Goal: Information Seeking & Learning: Get advice/opinions

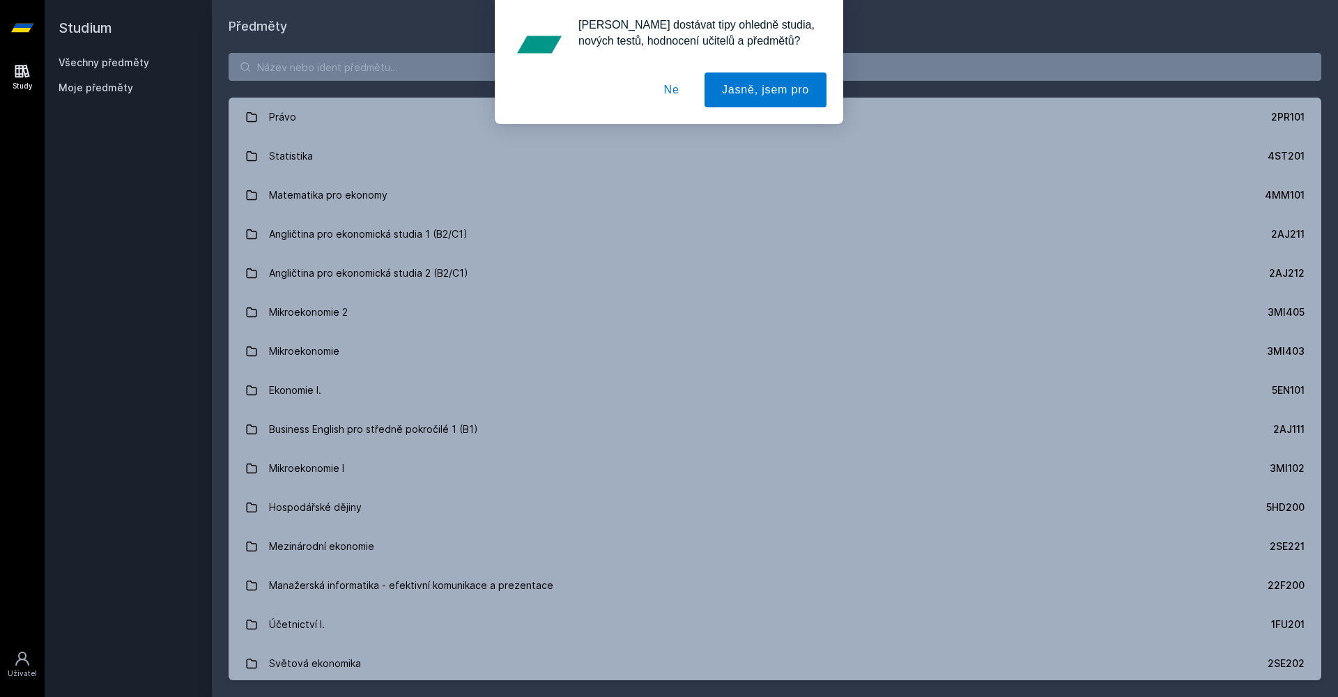
click at [671, 86] on button "Ne" at bounding box center [672, 89] width 50 height 35
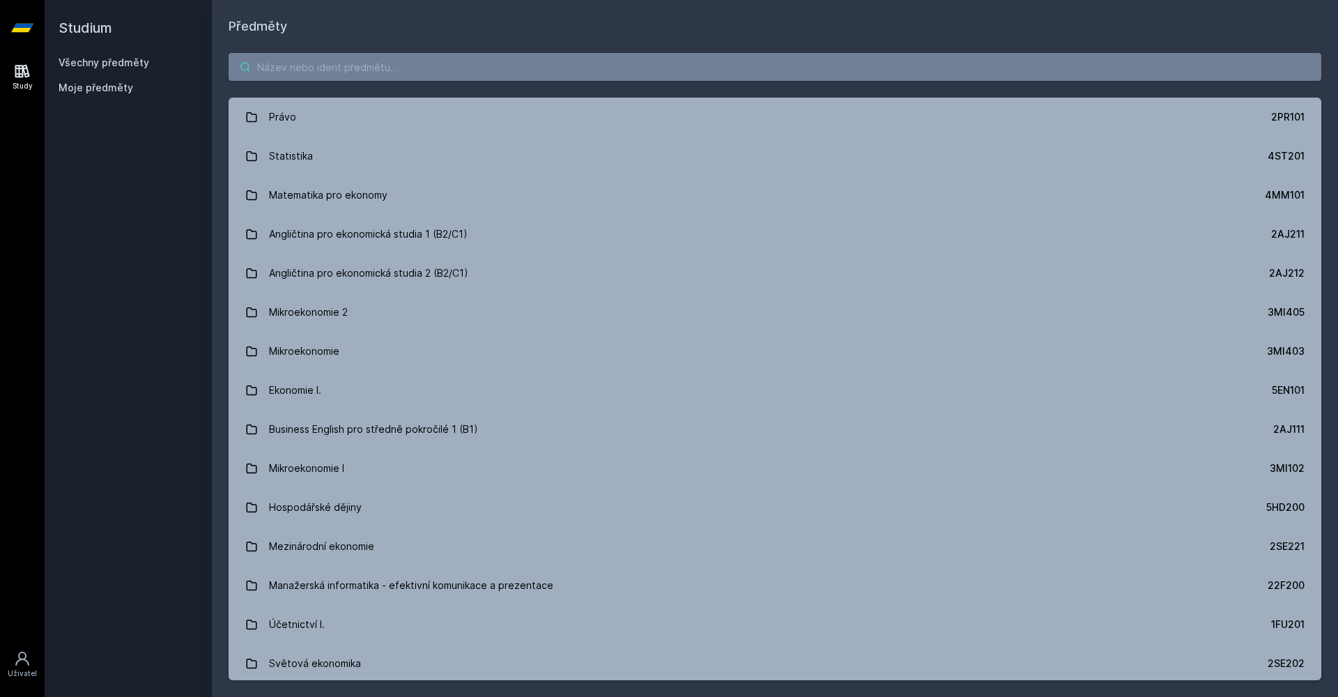
click at [333, 63] on input "search" at bounding box center [775, 67] width 1093 height 28
click at [564, 69] on input "search" at bounding box center [775, 67] width 1093 height 28
paste input "4IZ278"
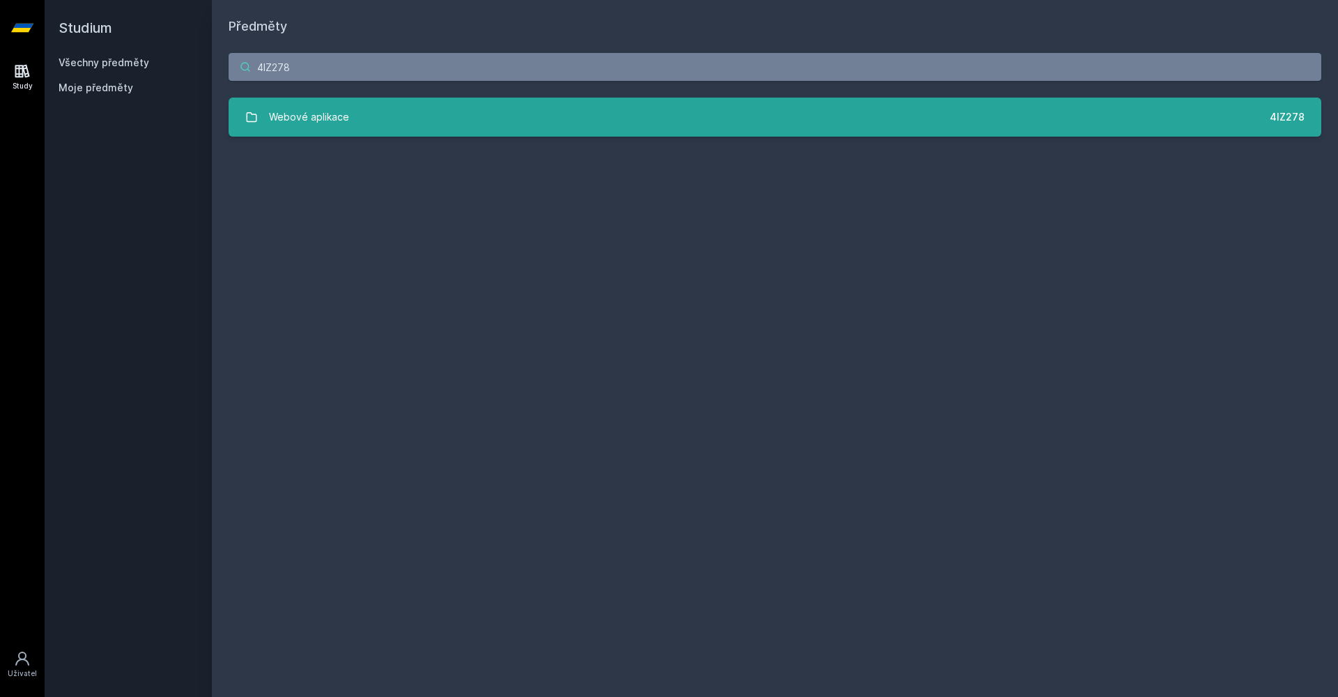
type input "4IZ278"
click at [549, 102] on link "Webové aplikace 4IZ278" at bounding box center [775, 117] width 1093 height 39
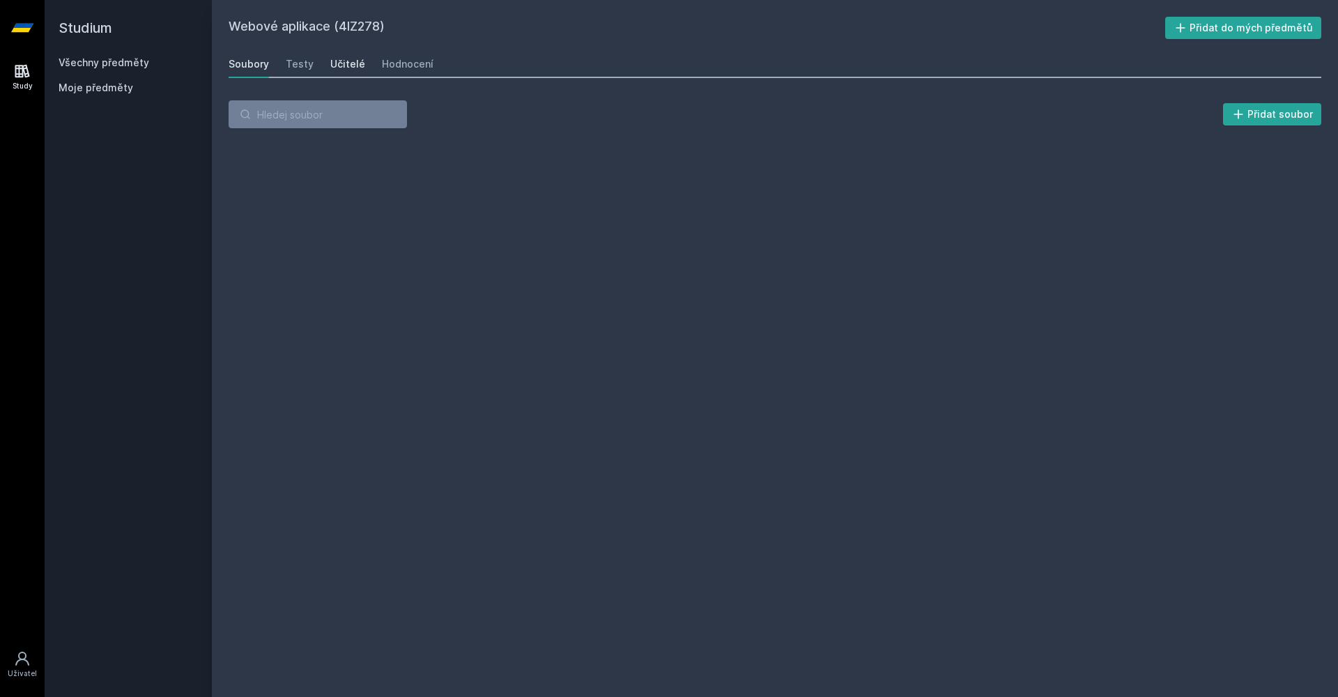
click at [335, 65] on div "Učitelé" at bounding box center [347, 64] width 35 height 14
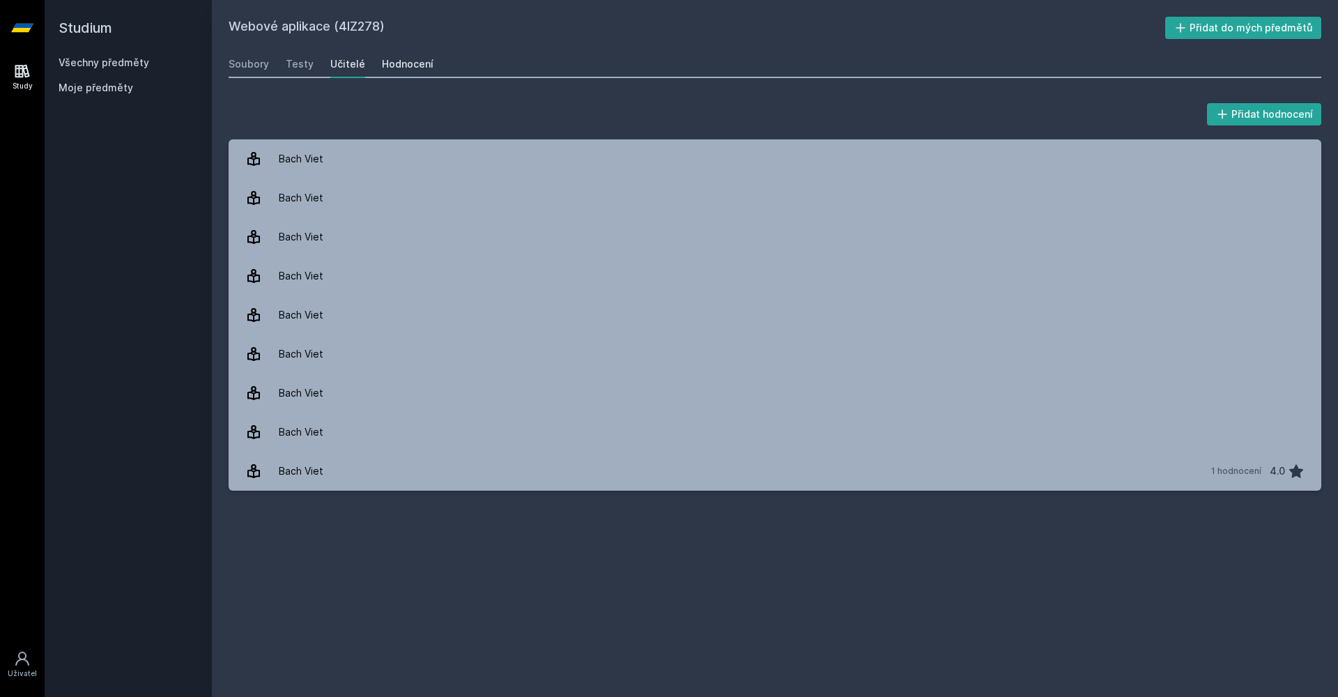
click at [406, 62] on div "Hodnocení" at bounding box center [408, 64] width 52 height 14
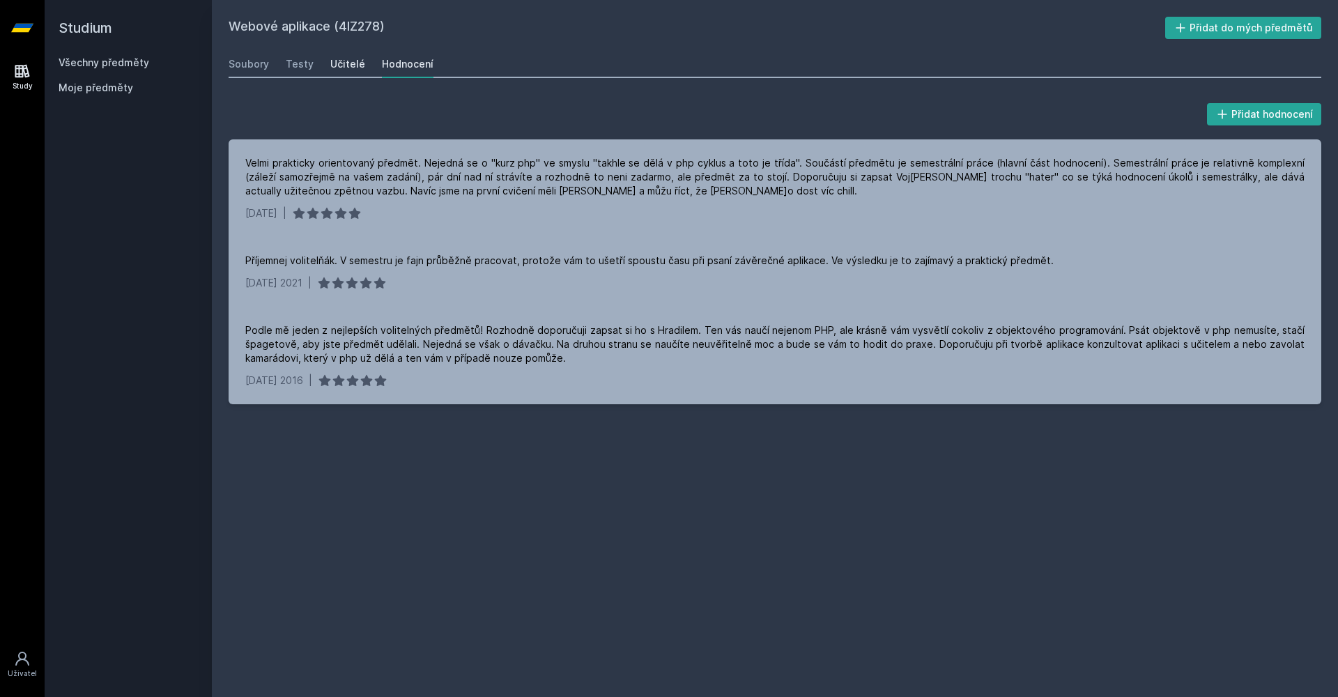
click at [351, 58] on div "Učitelé" at bounding box center [347, 64] width 35 height 14
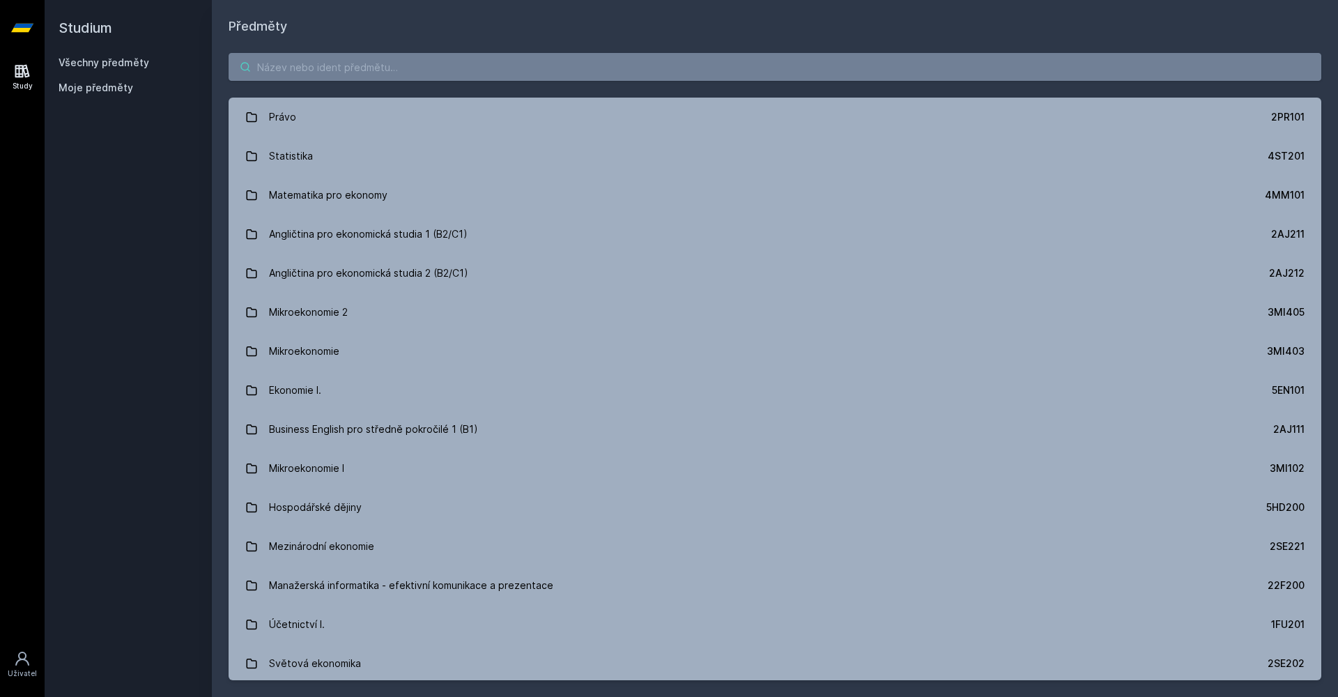
click at [299, 67] on input "search" at bounding box center [775, 67] width 1093 height 28
paste input "2AJ212"
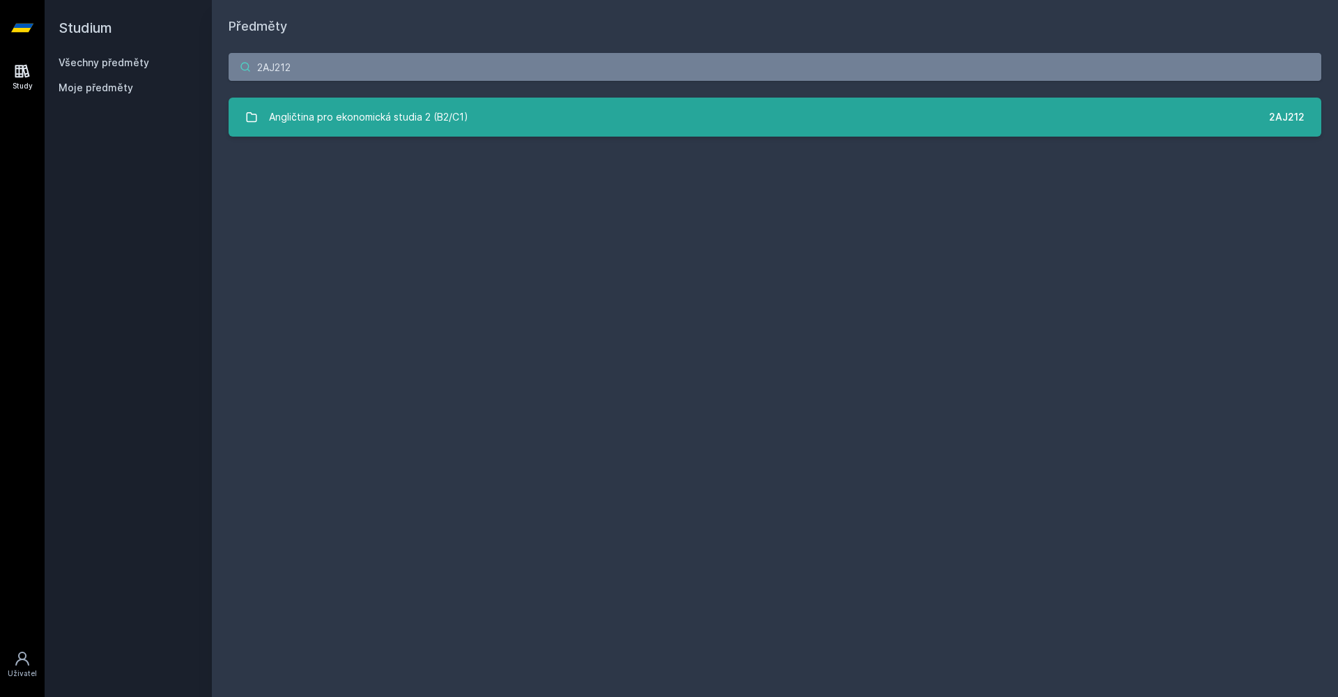
type input "2AJ212"
click at [370, 128] on div "Angličtina pro ekonomická studia 2 (B2/C1)" at bounding box center [368, 117] width 199 height 28
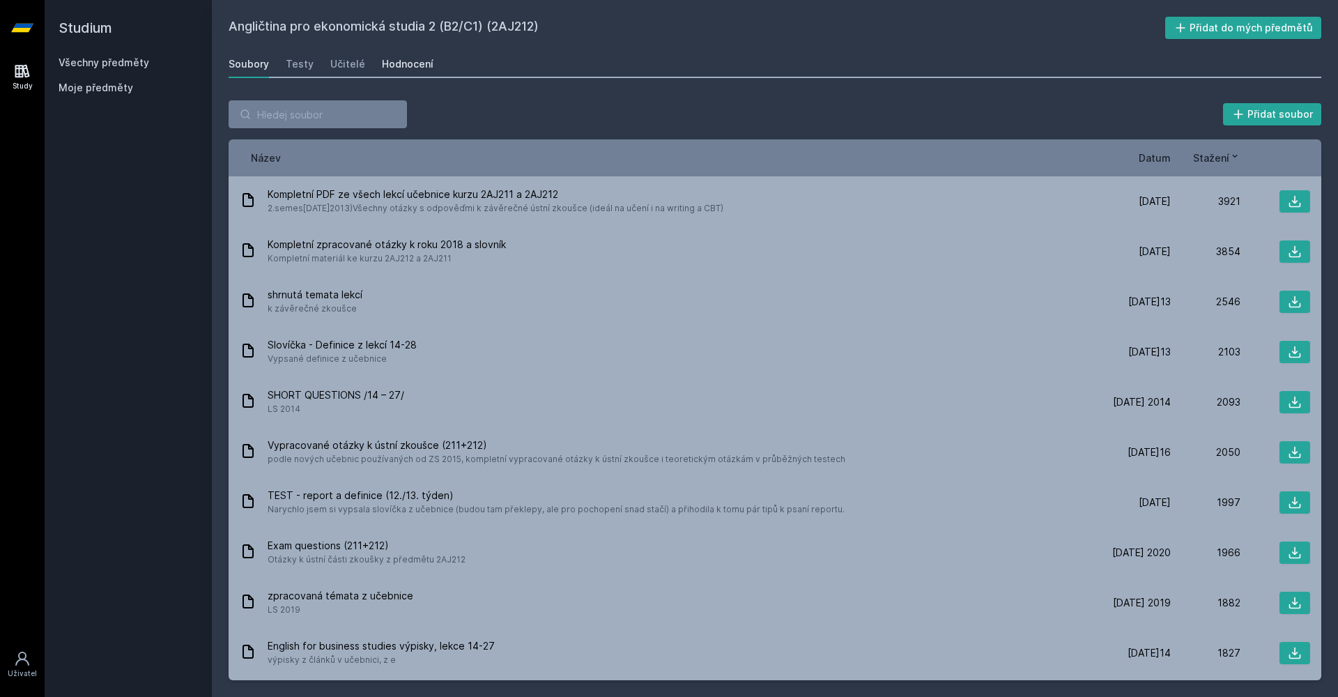
click at [386, 60] on div "Hodnocení" at bounding box center [408, 64] width 52 height 14
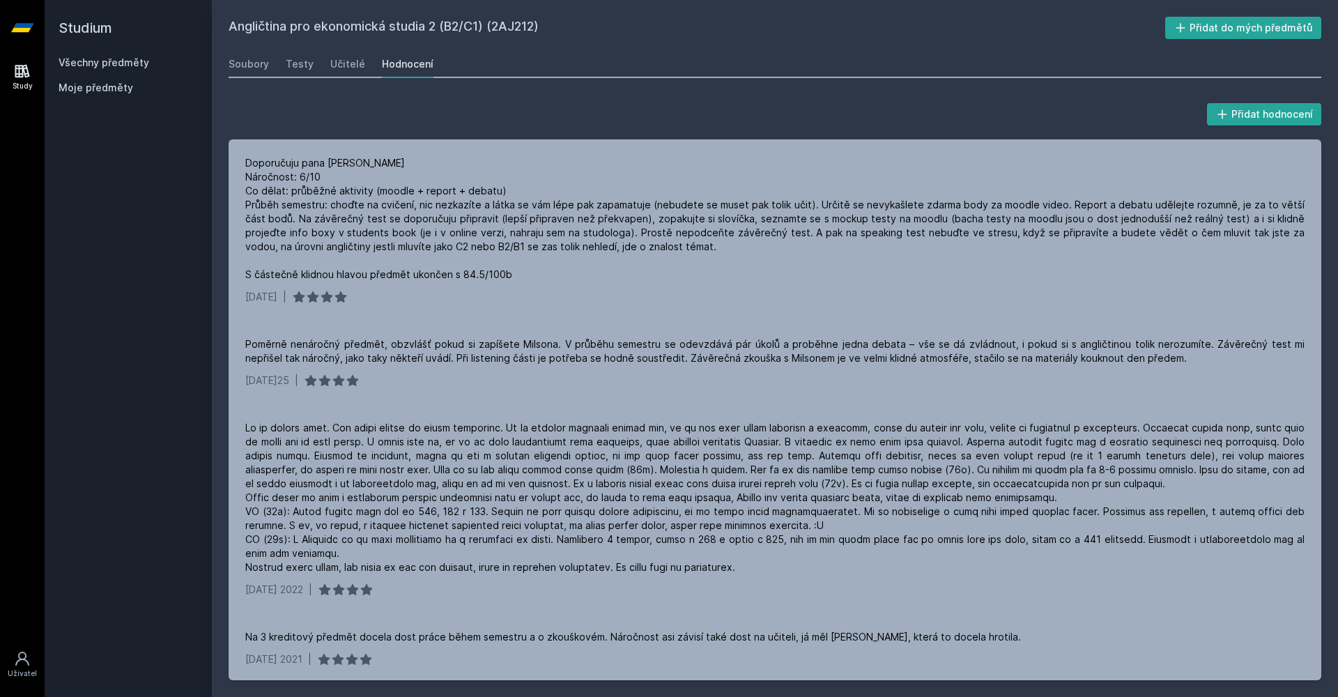
click at [360, 63] on div "Soubory Testy Učitelé Hodnocení" at bounding box center [775, 64] width 1093 height 28
click at [344, 65] on div "Učitelé" at bounding box center [347, 64] width 35 height 14
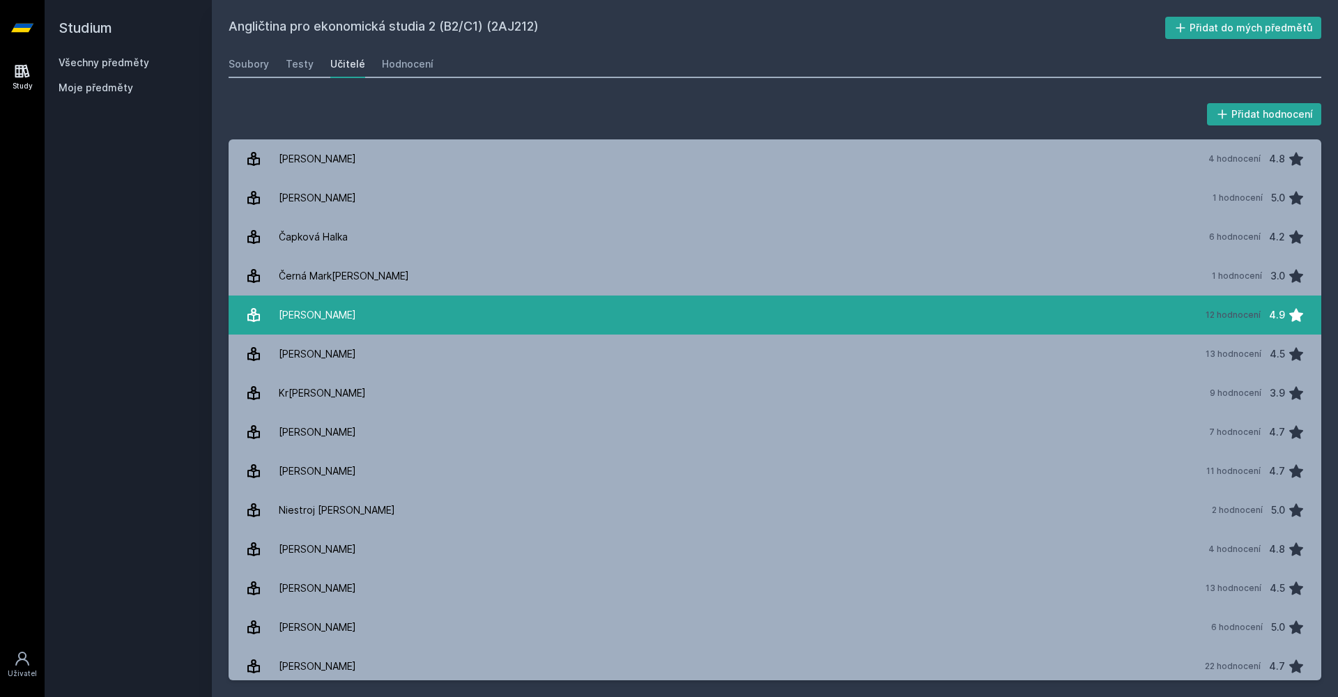
click at [758, 318] on link "Duru[PERSON_NAME] 12 hodnocení 4.9" at bounding box center [775, 314] width 1093 height 39
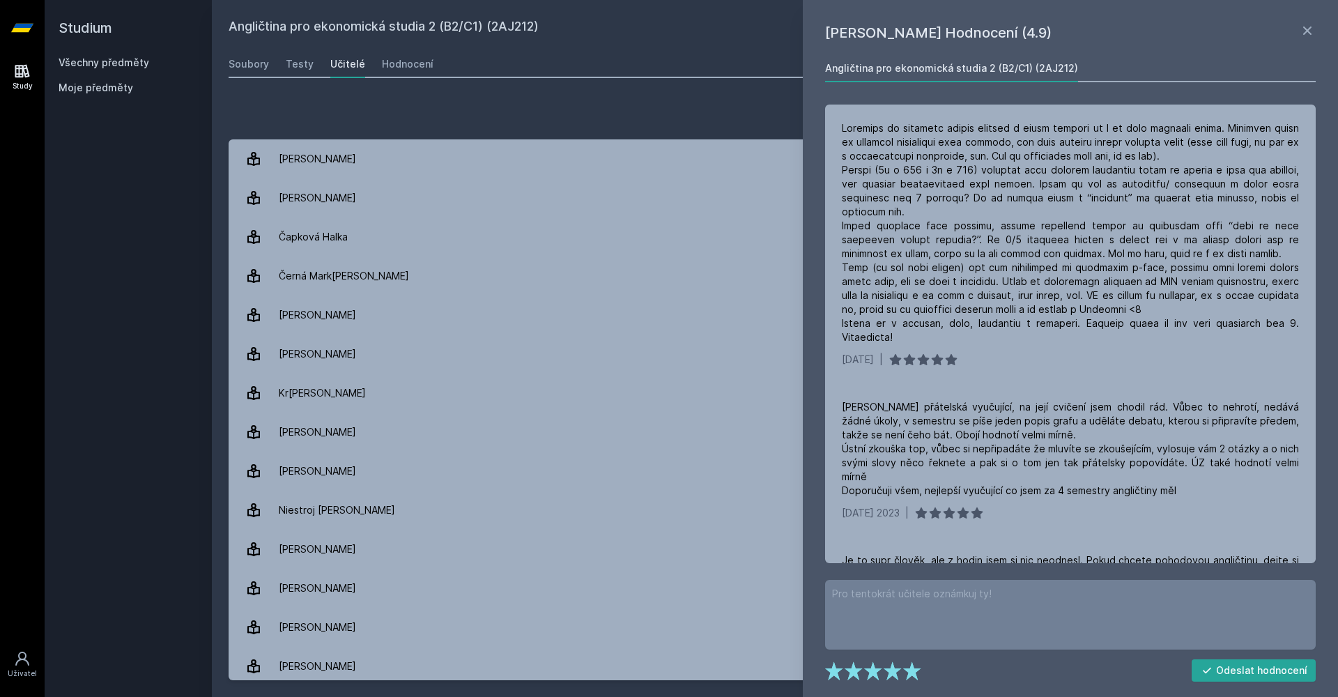
click at [602, 43] on div "Angličtina pro ekonomická studia 2 (B2/C1) (2AJ212) Přidat do mých předmětů [GE…" at bounding box center [775, 348] width 1093 height 663
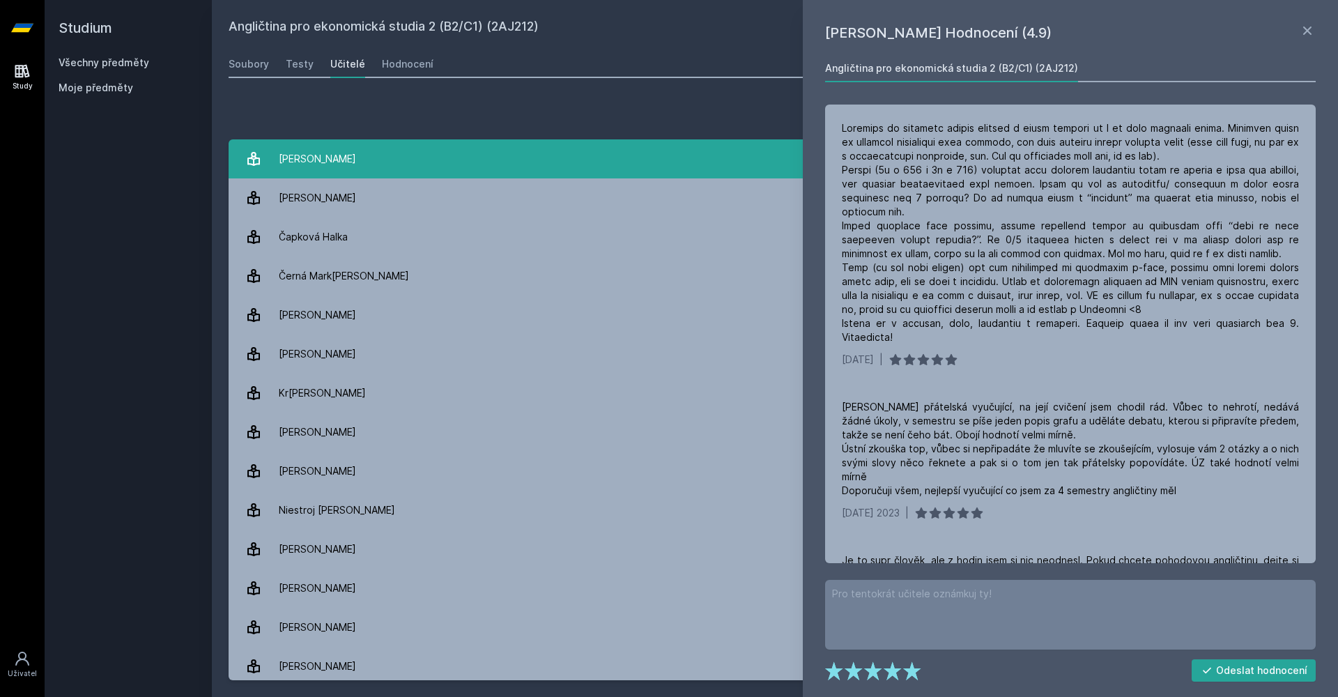
click at [755, 150] on link "Ad[PERSON_NAME] 4 hodnocení 4.8" at bounding box center [775, 158] width 1093 height 39
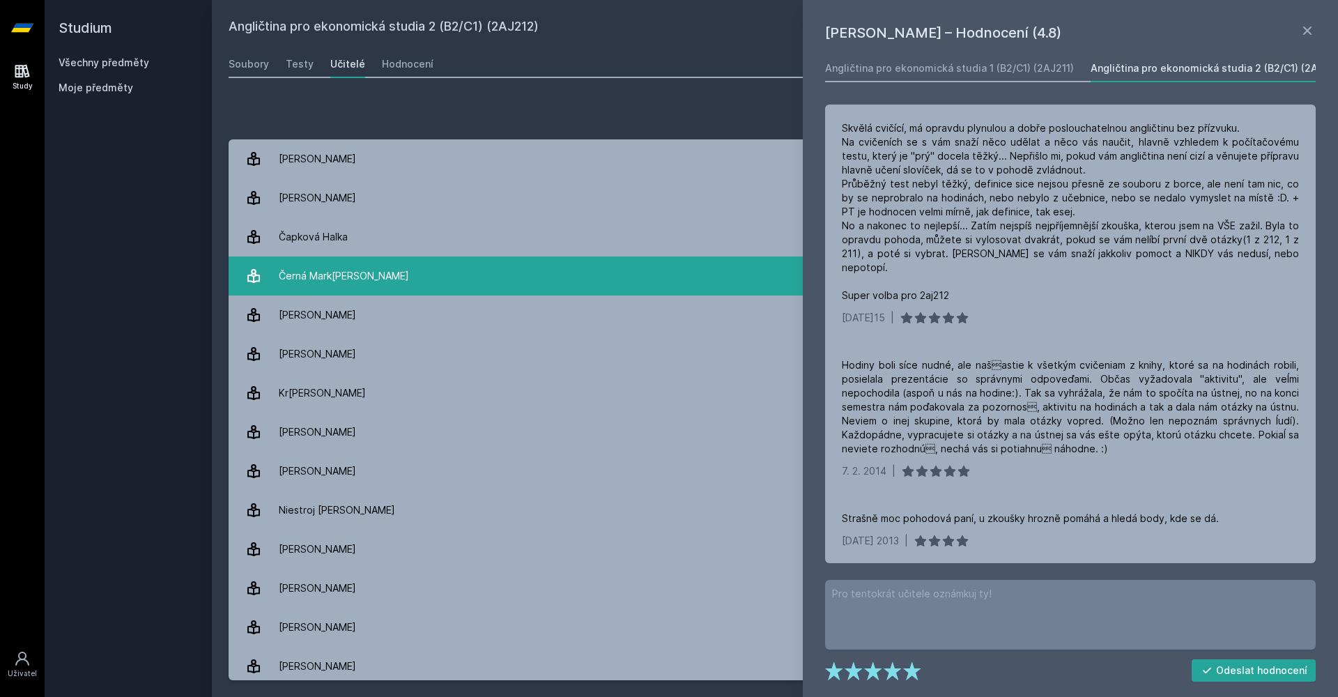
click at [626, 291] on link "Černá [PERSON_NAME] 1 hodnocení 3.0" at bounding box center [775, 275] width 1093 height 39
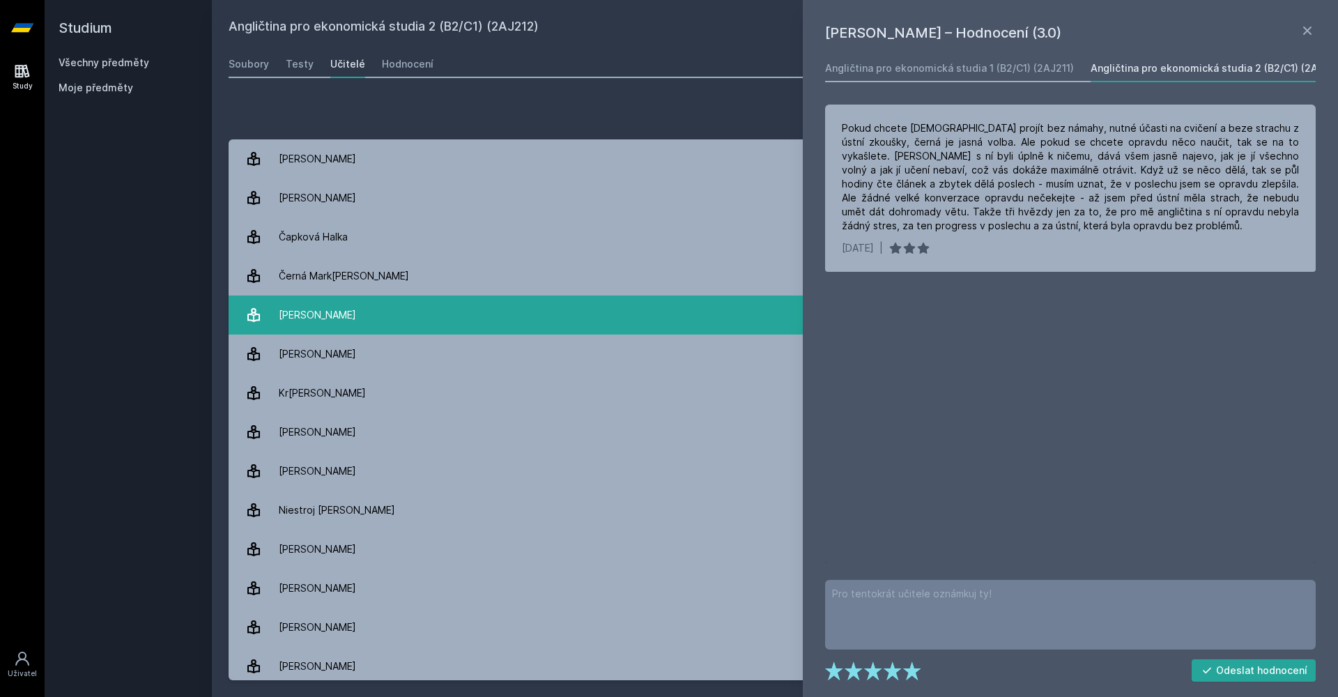
click at [506, 314] on link "Duru[PERSON_NAME] 12 hodnocení 4.9" at bounding box center [775, 314] width 1093 height 39
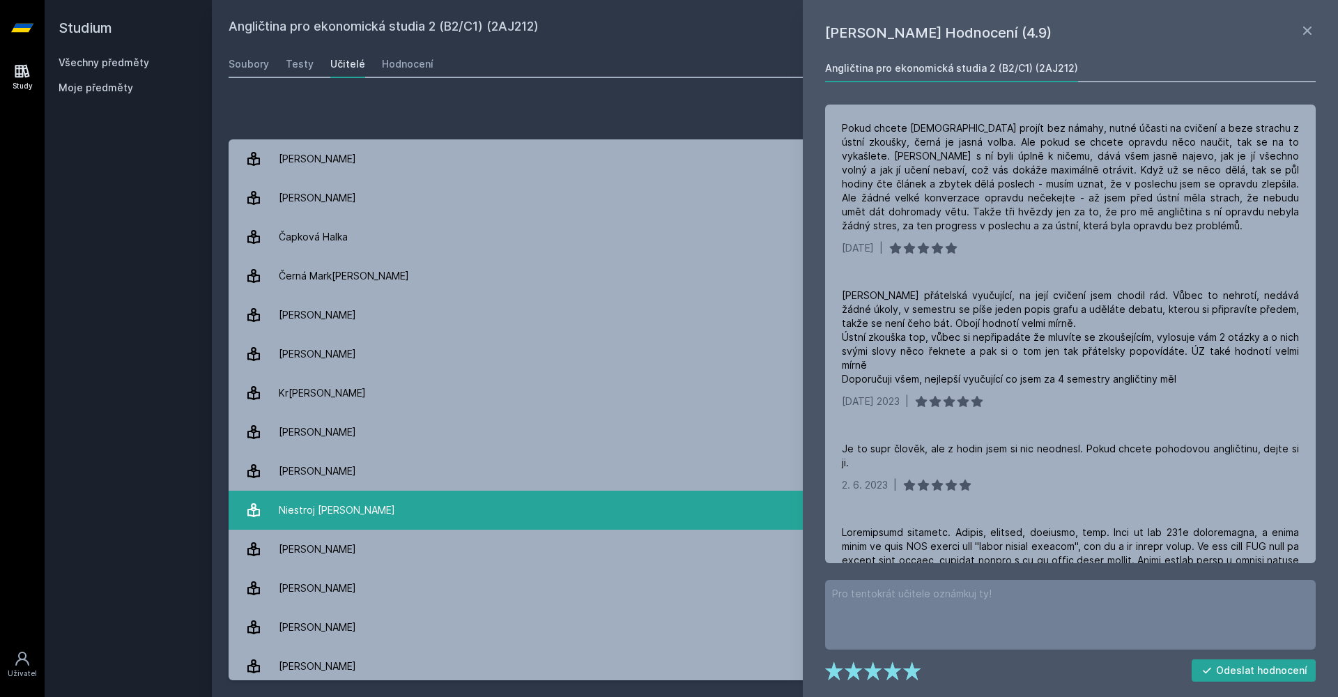
click at [458, 511] on link "Niestroj [PERSON_NAME] 2 hodnocení 5.0" at bounding box center [775, 510] width 1093 height 39
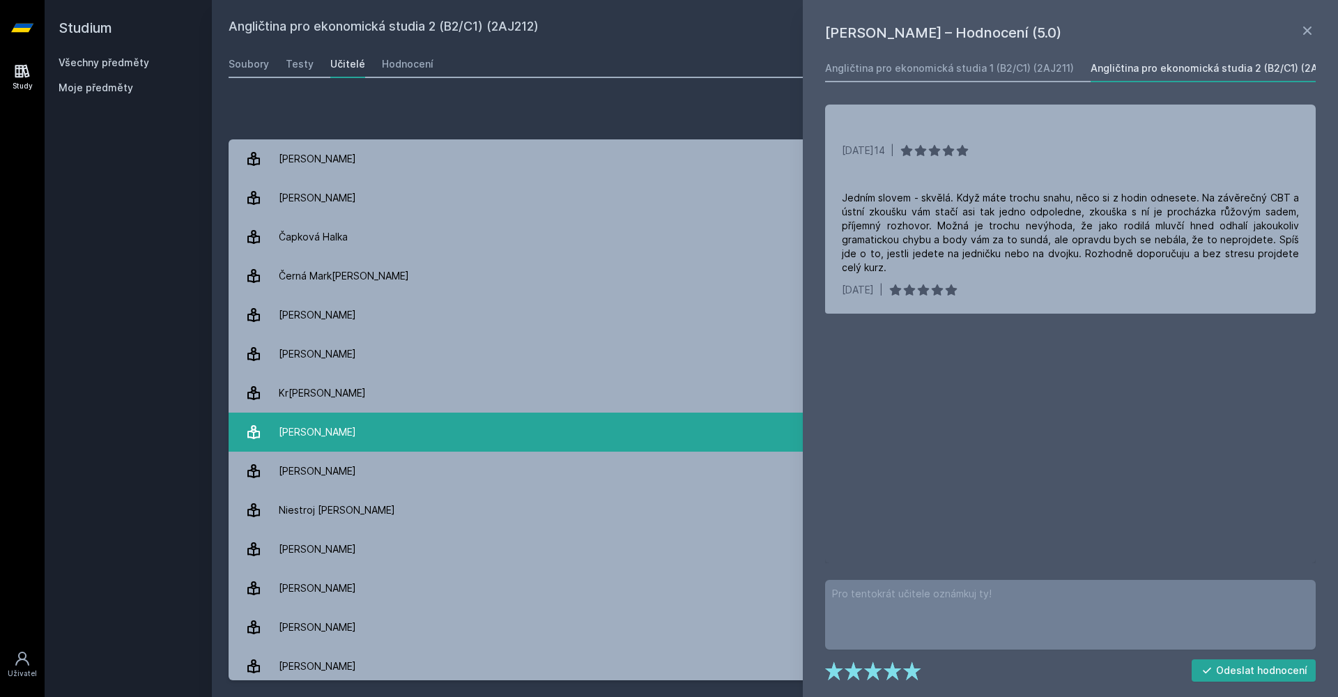
click at [558, 436] on link "Ku[PERSON_NAME] 7 hodnocení 4.7" at bounding box center [775, 432] width 1093 height 39
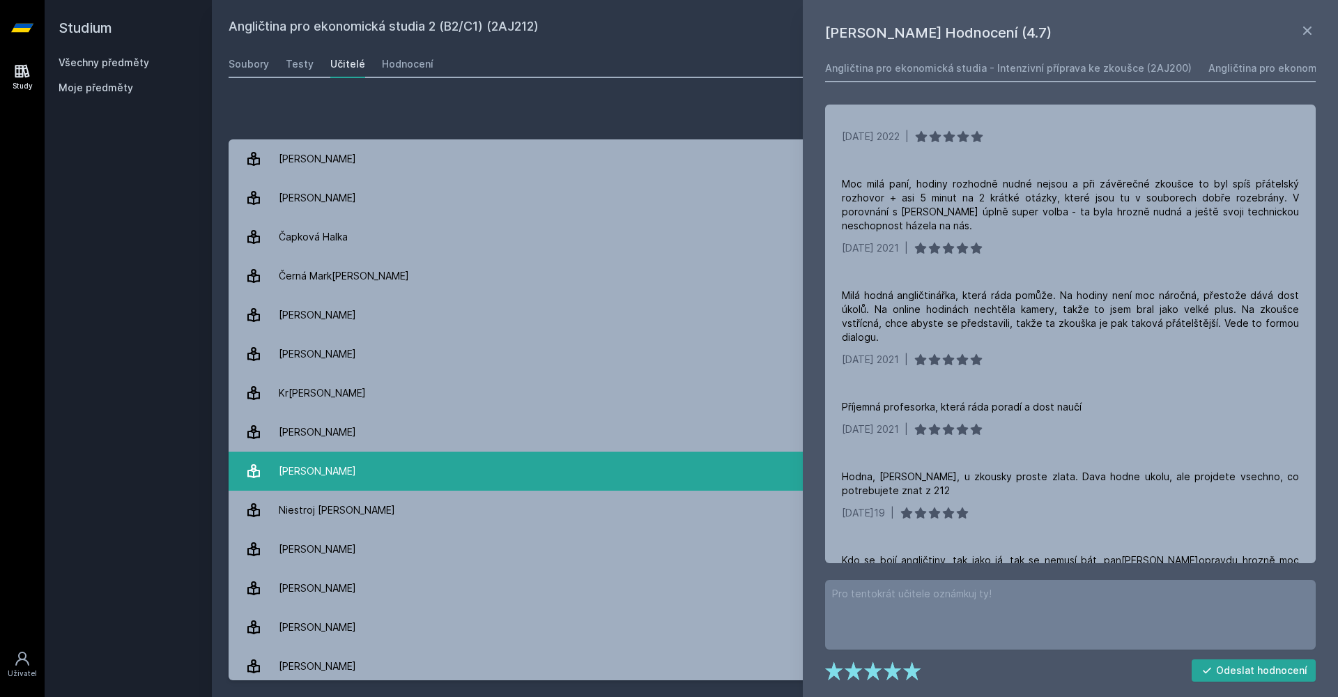
click at [556, 452] on link "[PERSON_NAME] 11 hodnocení 4.7" at bounding box center [775, 471] width 1093 height 39
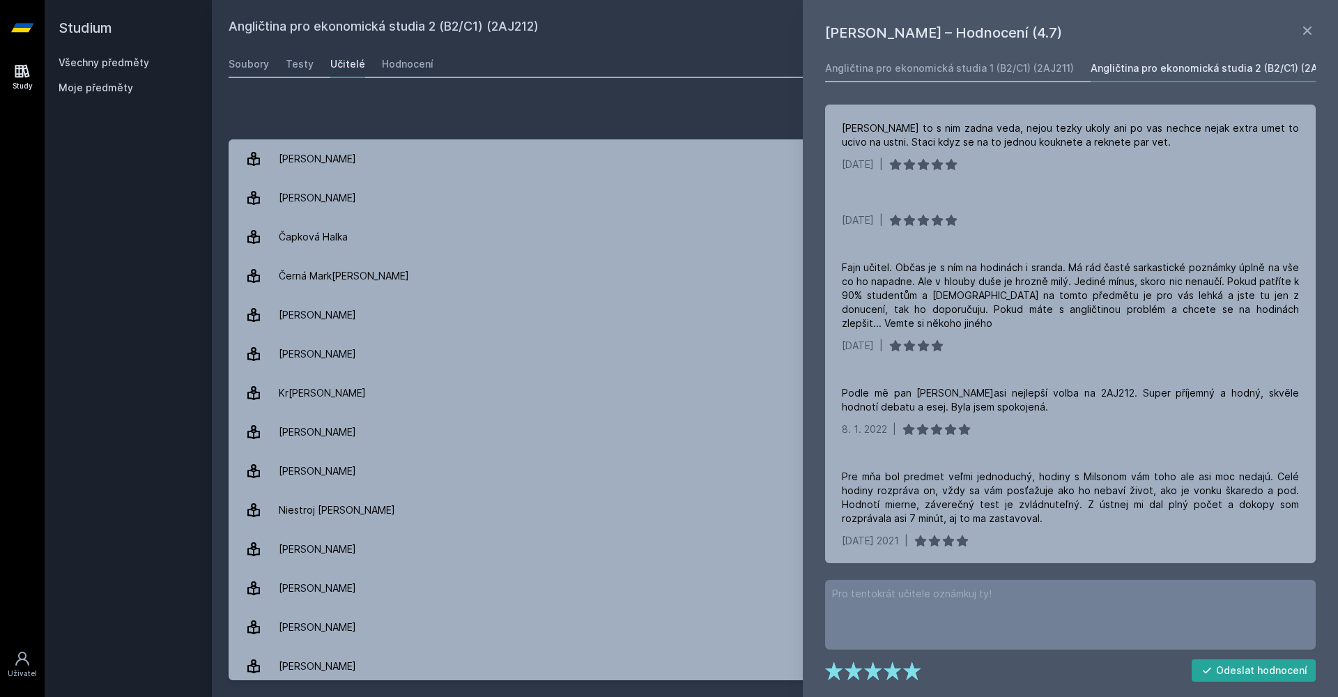
click at [1316, 32] on div "[PERSON_NAME] Hodnocení (4.7) Angličtina pro ekonomická studia 1 (B2/C1) (2AJ21…" at bounding box center [1070, 348] width 535 height 697
click at [1305, 33] on icon at bounding box center [1307, 30] width 8 height 8
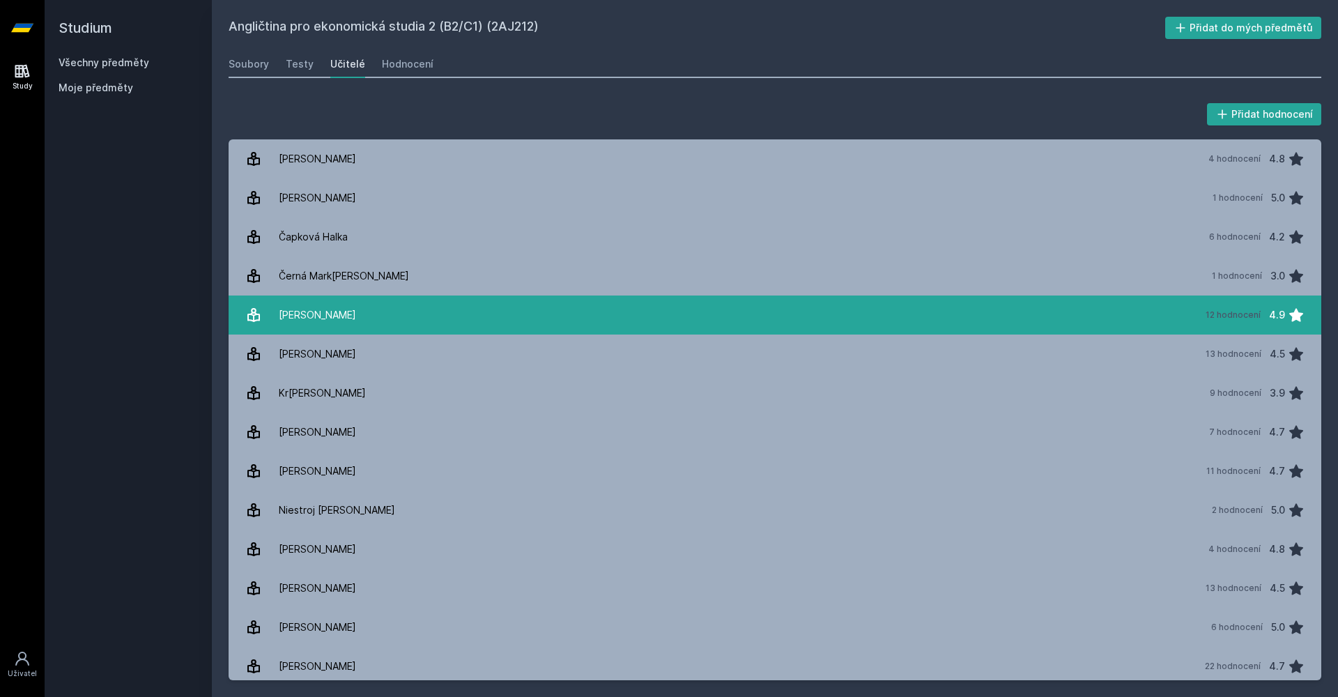
click at [1137, 326] on link "Duru[PERSON_NAME] 12 hodnocení 4.9" at bounding box center [775, 314] width 1093 height 39
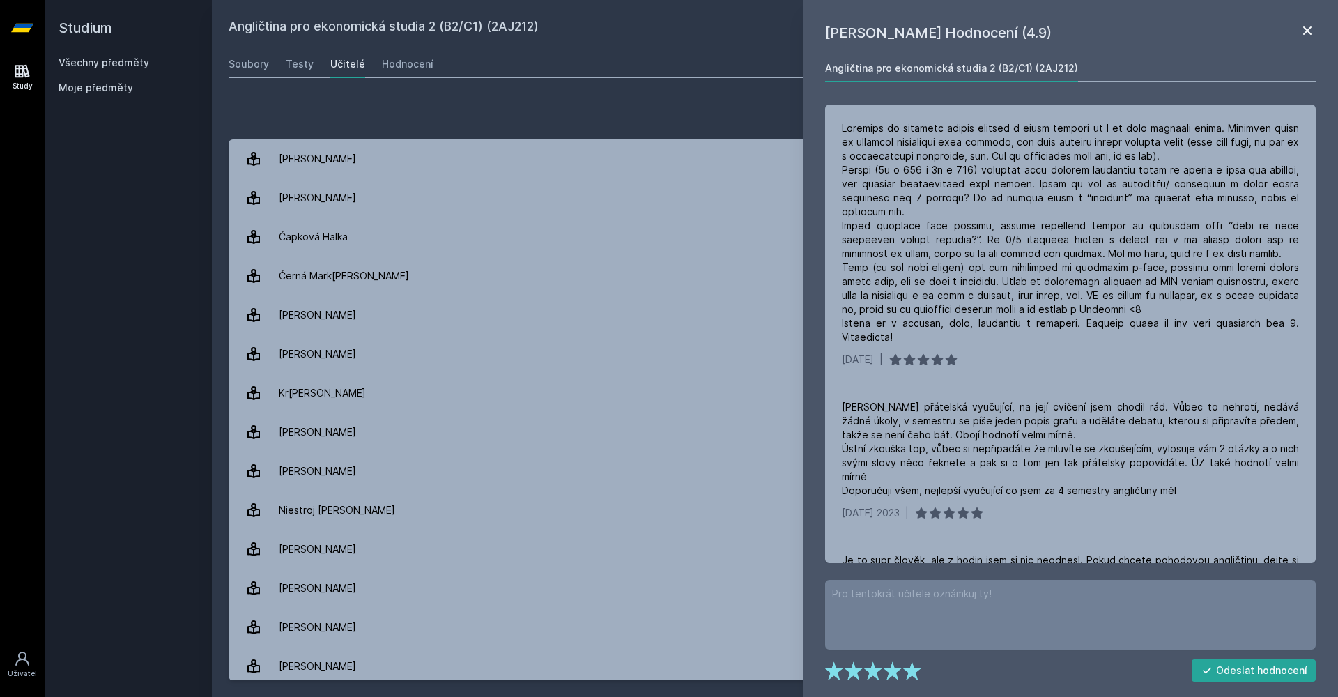
click at [1306, 38] on icon at bounding box center [1307, 30] width 17 height 17
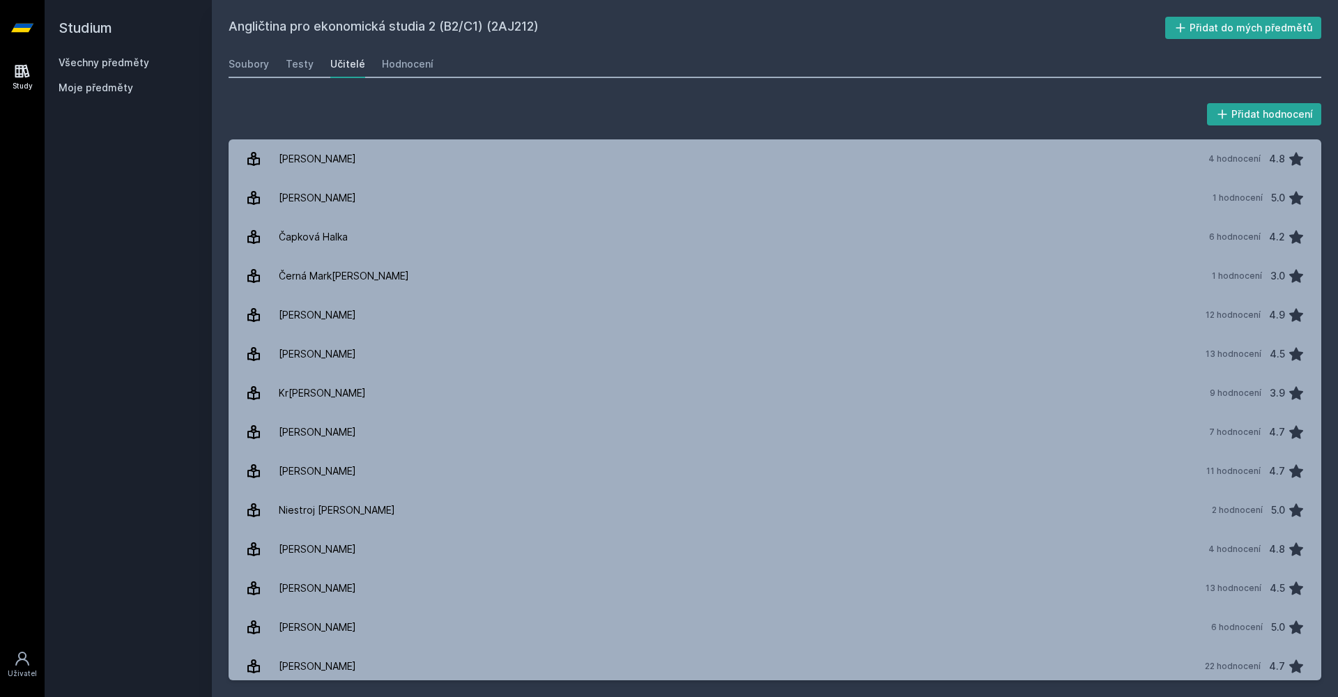
click at [123, 60] on link "Všechny předměty" at bounding box center [104, 62] width 91 height 12
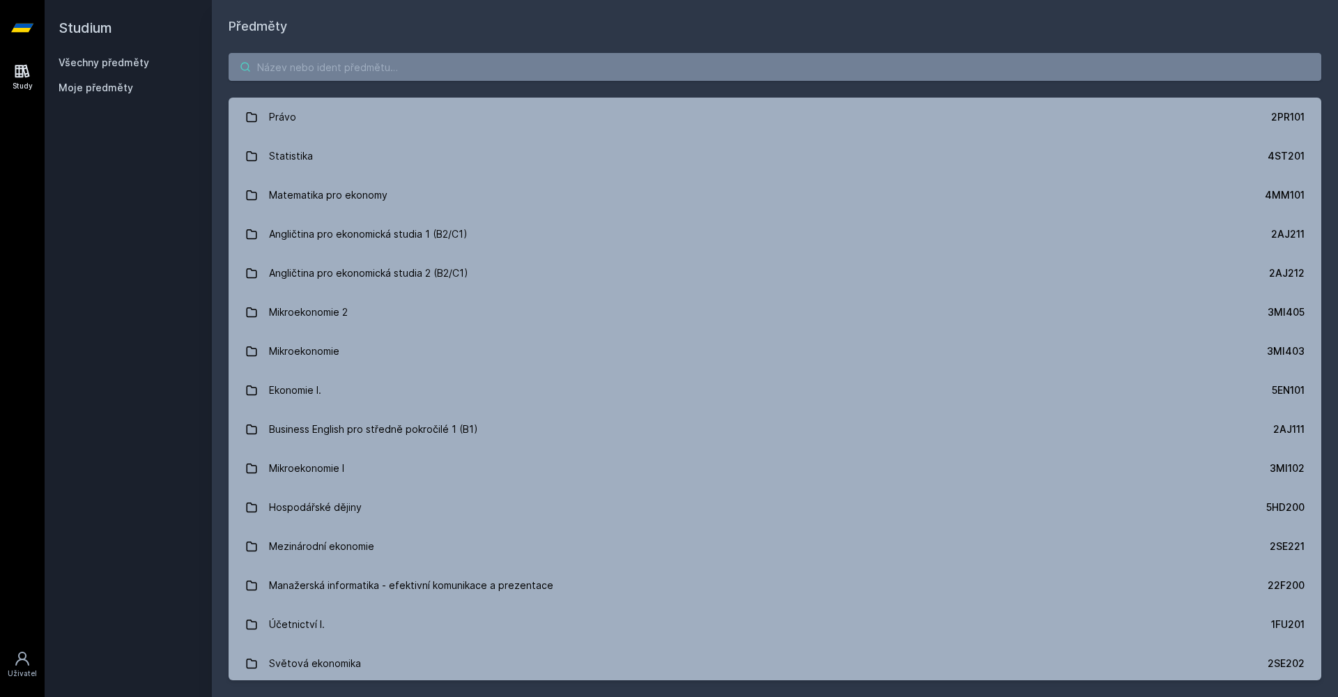
click at [327, 78] on input "search" at bounding box center [775, 67] width 1093 height 28
paste input "4IZ269"
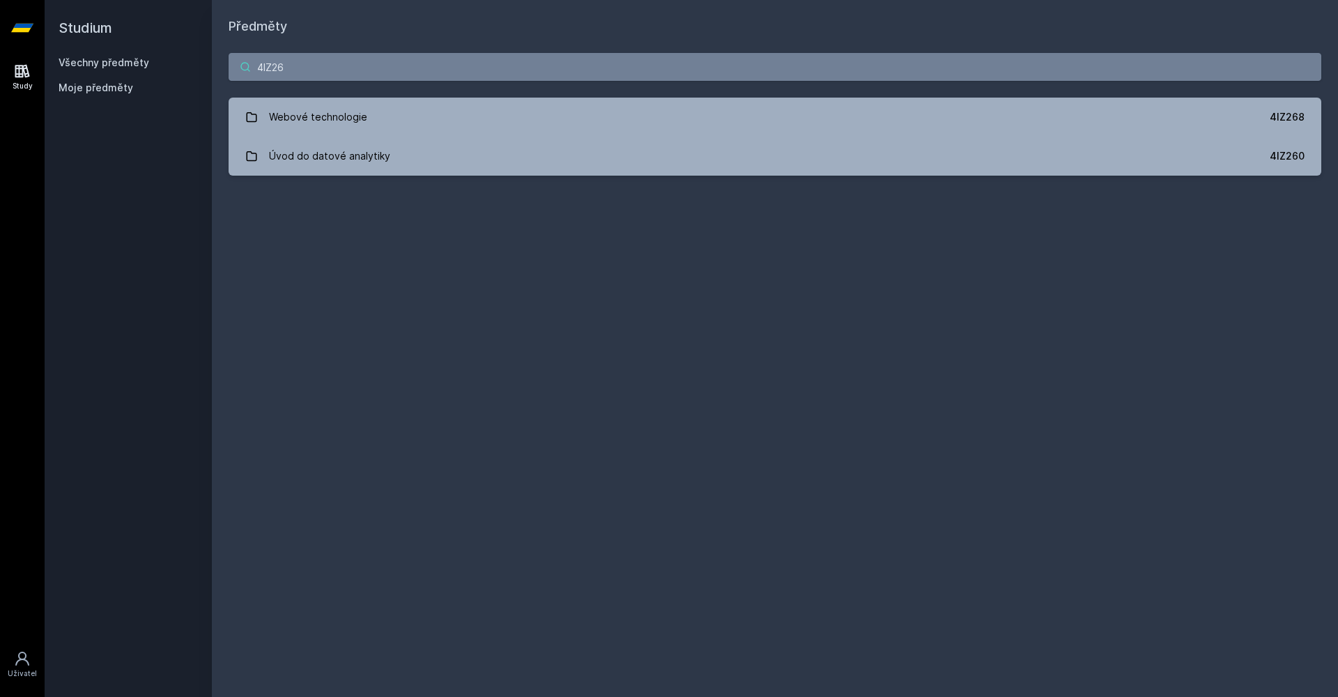
drag, startPoint x: 406, startPoint y: 75, endPoint x: 249, endPoint y: 74, distance: 156.1
click at [249, 75] on input "4IZ26" at bounding box center [775, 67] width 1093 height 28
type input "4"
paste input "4IT218"
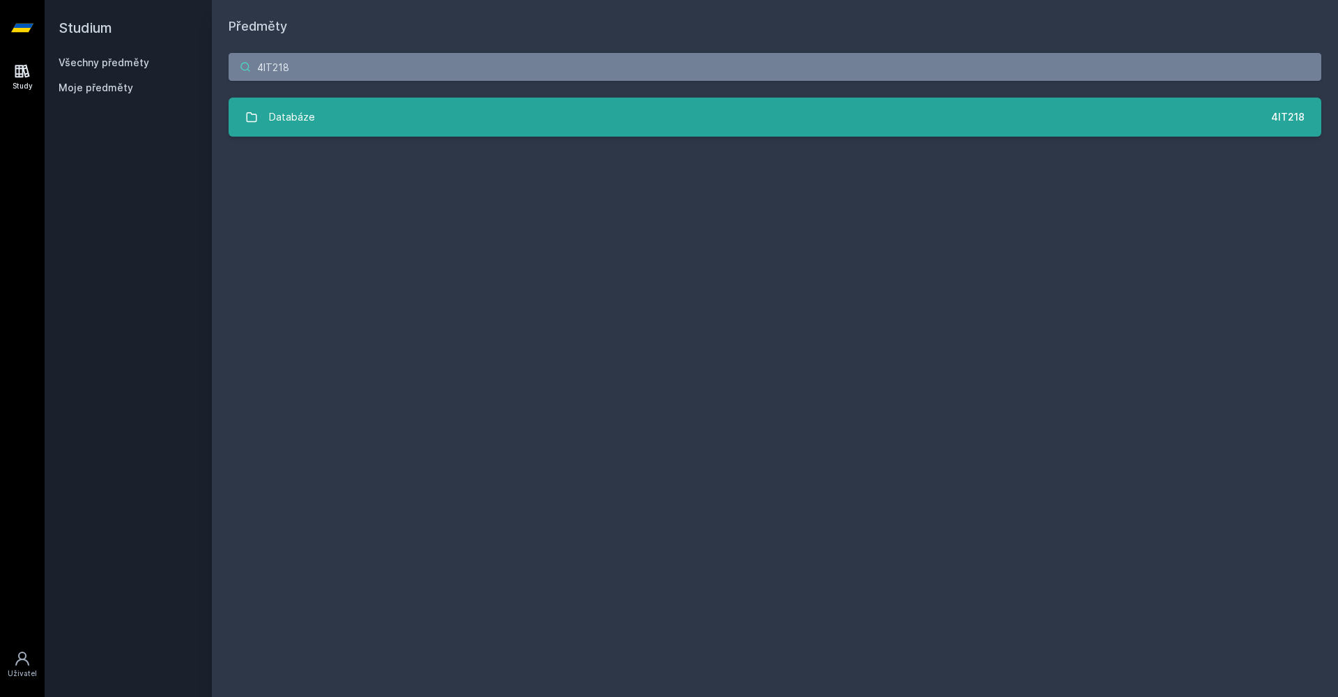
type input "4IT218"
click at [321, 106] on link "Databáze 4IT218" at bounding box center [775, 117] width 1093 height 39
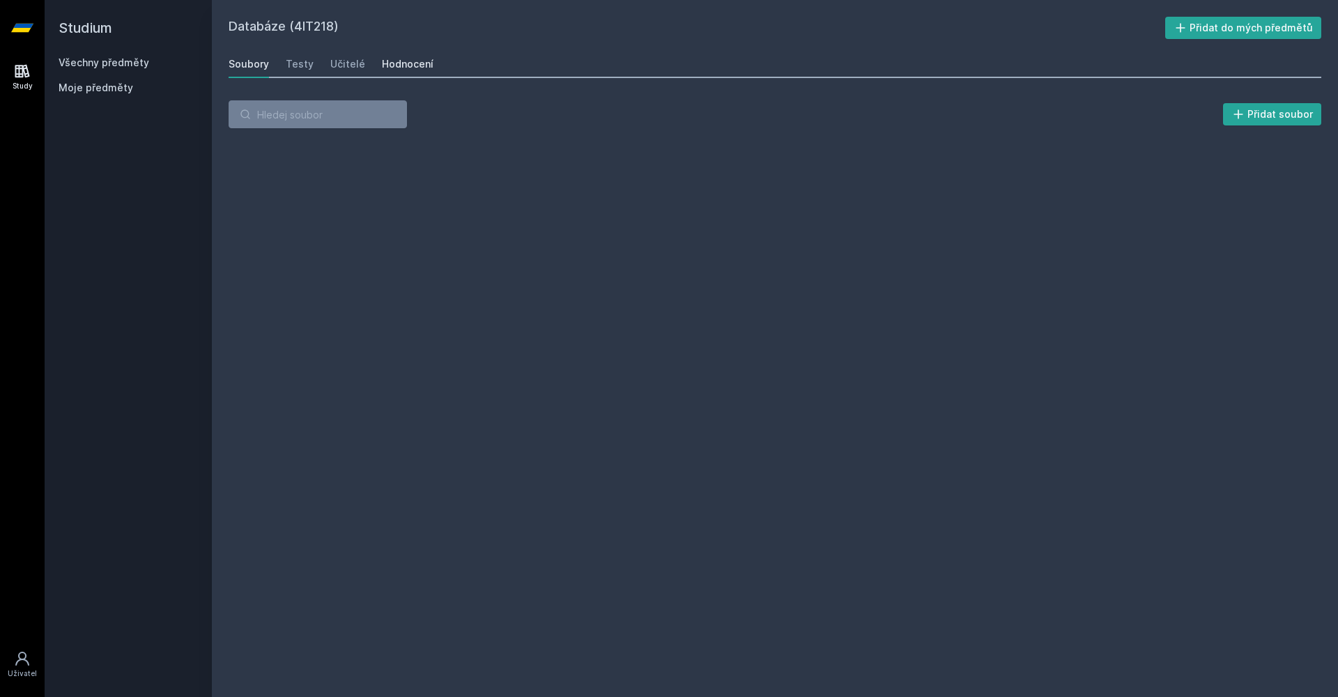
click at [383, 65] on div "Hodnocení" at bounding box center [408, 64] width 52 height 14
click at [348, 65] on div "Učitelé" at bounding box center [347, 64] width 35 height 14
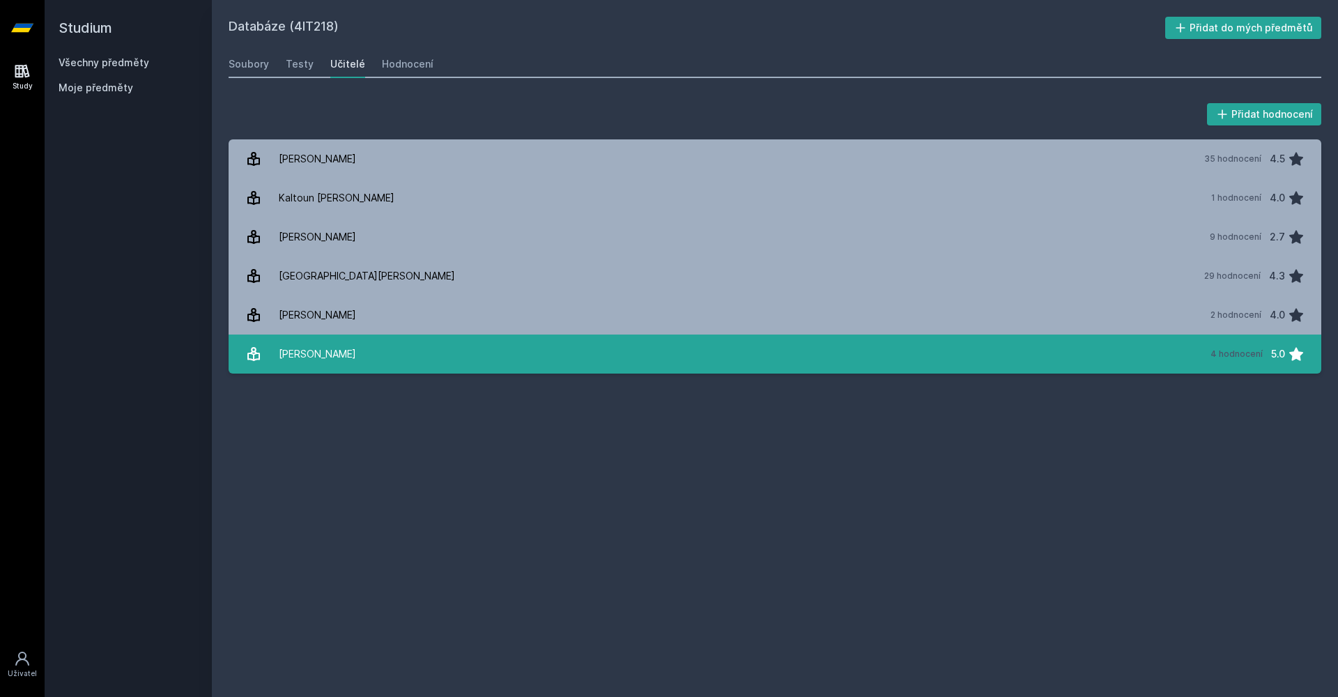
click at [1019, 342] on link "[PERSON_NAME] 4 hodnocení 5.0" at bounding box center [775, 353] width 1093 height 39
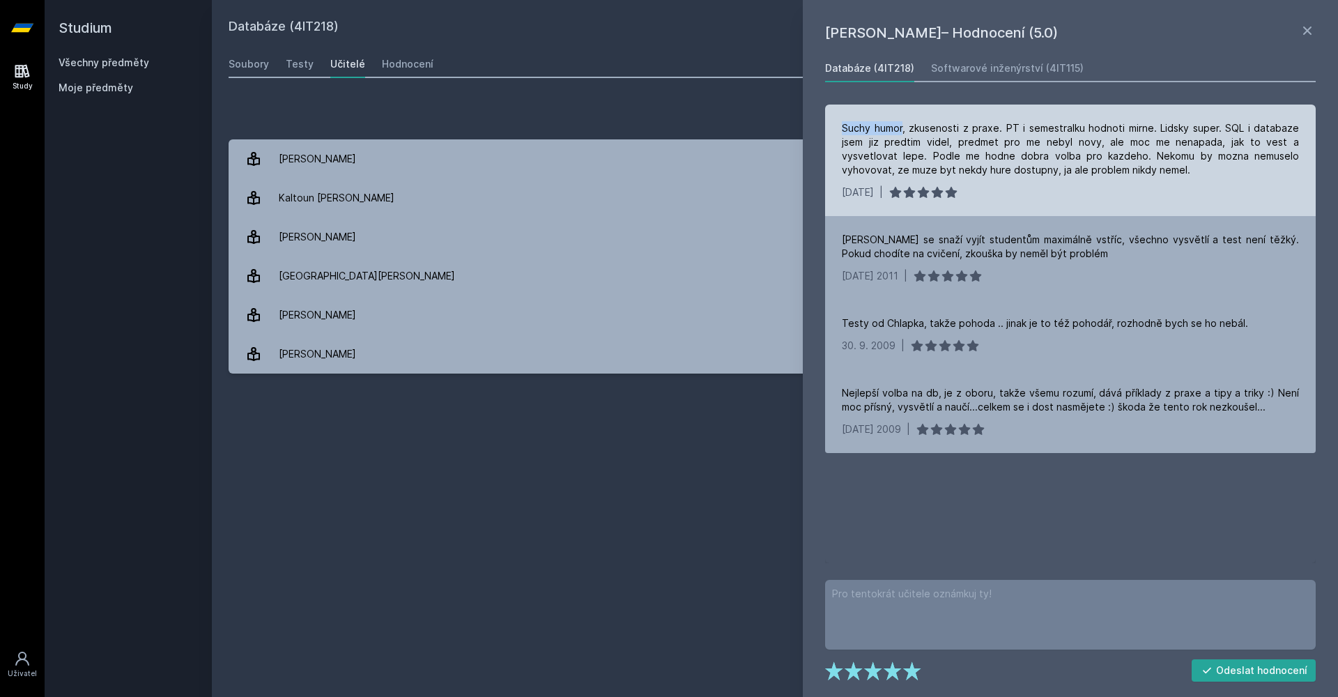
drag, startPoint x: 902, startPoint y: 126, endPoint x: 1036, endPoint y: 121, distance: 133.9
click at [1036, 121] on div "Suchy humor, zkusenosti z praxe. PT i semestralku hodnoti mirne. Lidsky super. …" at bounding box center [1070, 160] width 491 height 111
click at [1047, 213] on div "Suchy humor, zkusenosti z praxe. PT i semestralku hodnoti mirne. Lidsky super. …" at bounding box center [1070, 160] width 491 height 111
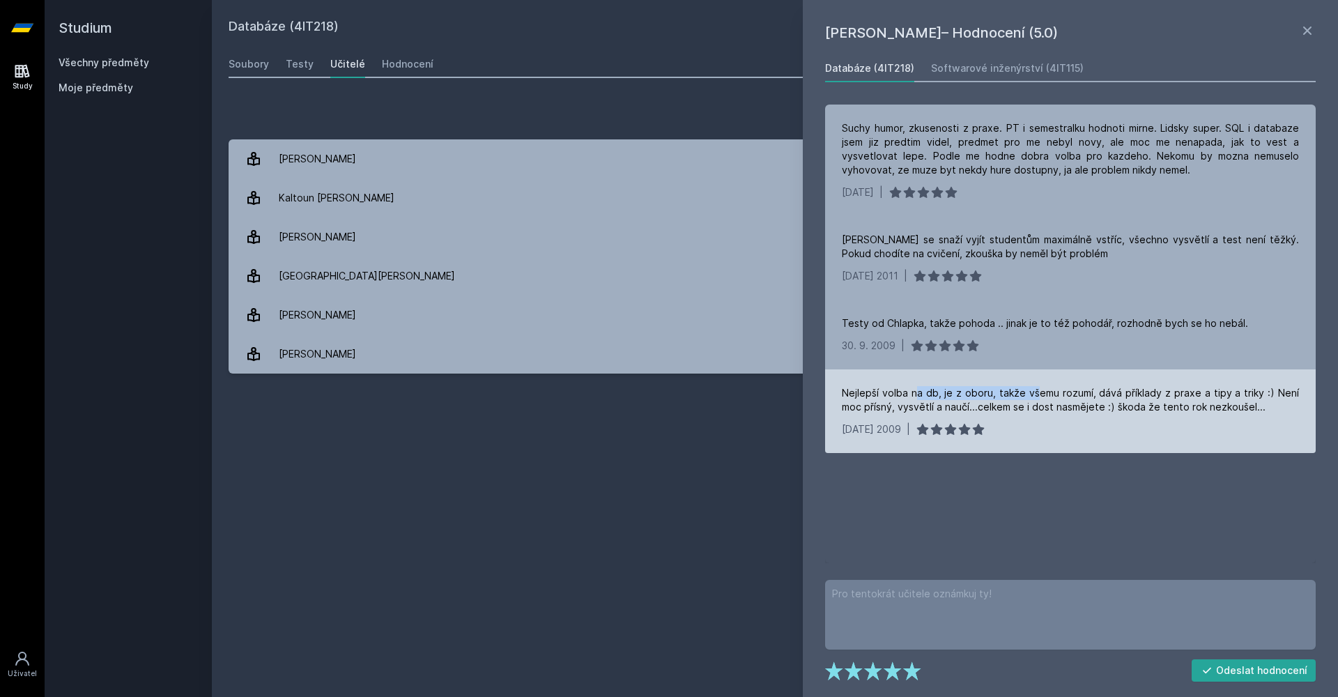
drag, startPoint x: 914, startPoint y: 390, endPoint x: 1038, endPoint y: 390, distance: 124.0
click at [1038, 390] on div "Nejlepší volba na db, je z oboru, takže všemu rozumí, dává příklady z praxe a t…" at bounding box center [1070, 400] width 457 height 28
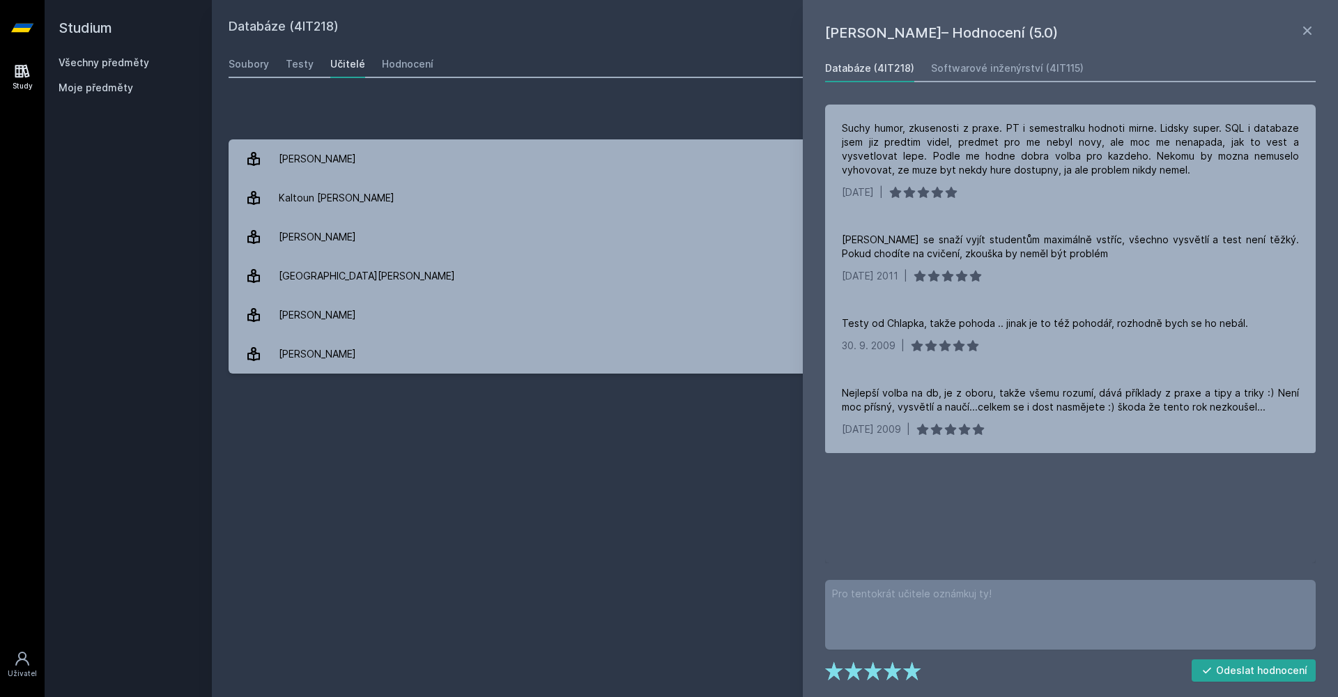
click at [770, 481] on div "Databáze (4IT218) Přidat do mých předmětů [GEOGRAPHIC_DATA] Testy Učitelé Hodno…" at bounding box center [775, 348] width 1093 height 663
click at [86, 33] on h2 "Studium" at bounding box center [128, 28] width 139 height 56
click at [86, 52] on h2 "Studium" at bounding box center [128, 28] width 139 height 56
click at [86, 63] on link "Všechny předměty" at bounding box center [104, 62] width 91 height 12
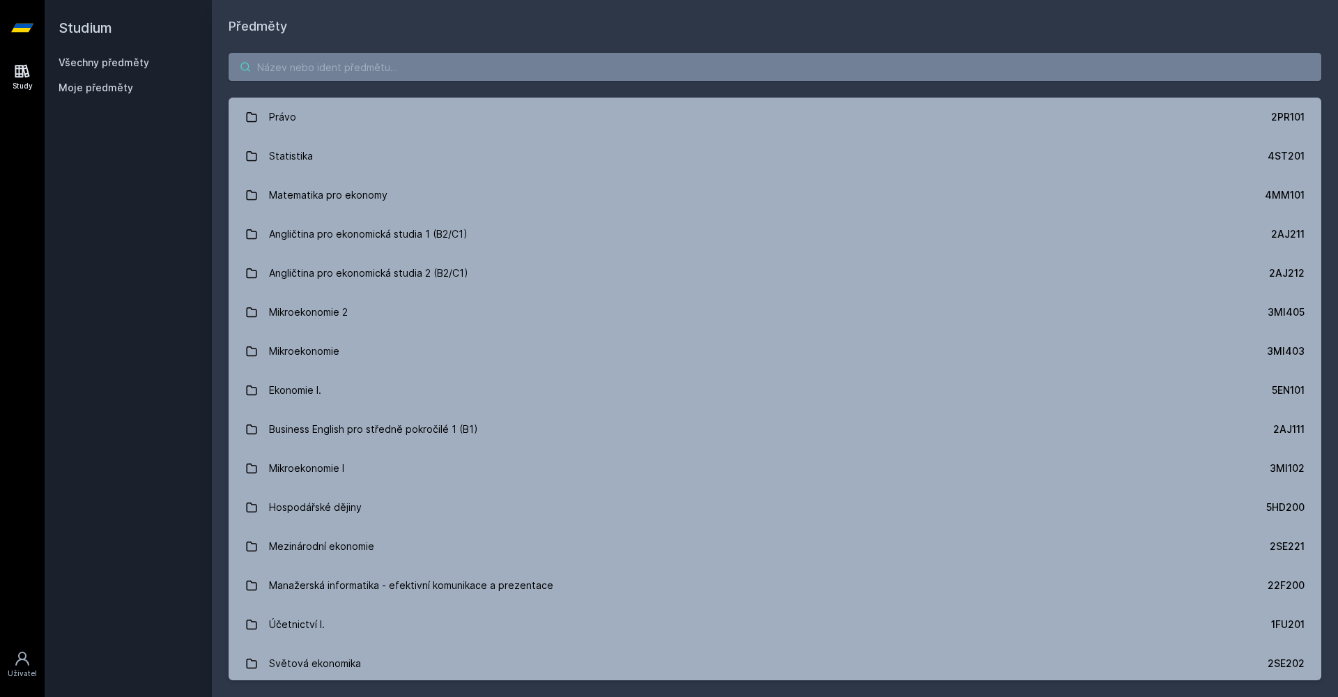
click at [427, 73] on input "search" at bounding box center [775, 67] width 1093 height 28
paste input "4IT115"
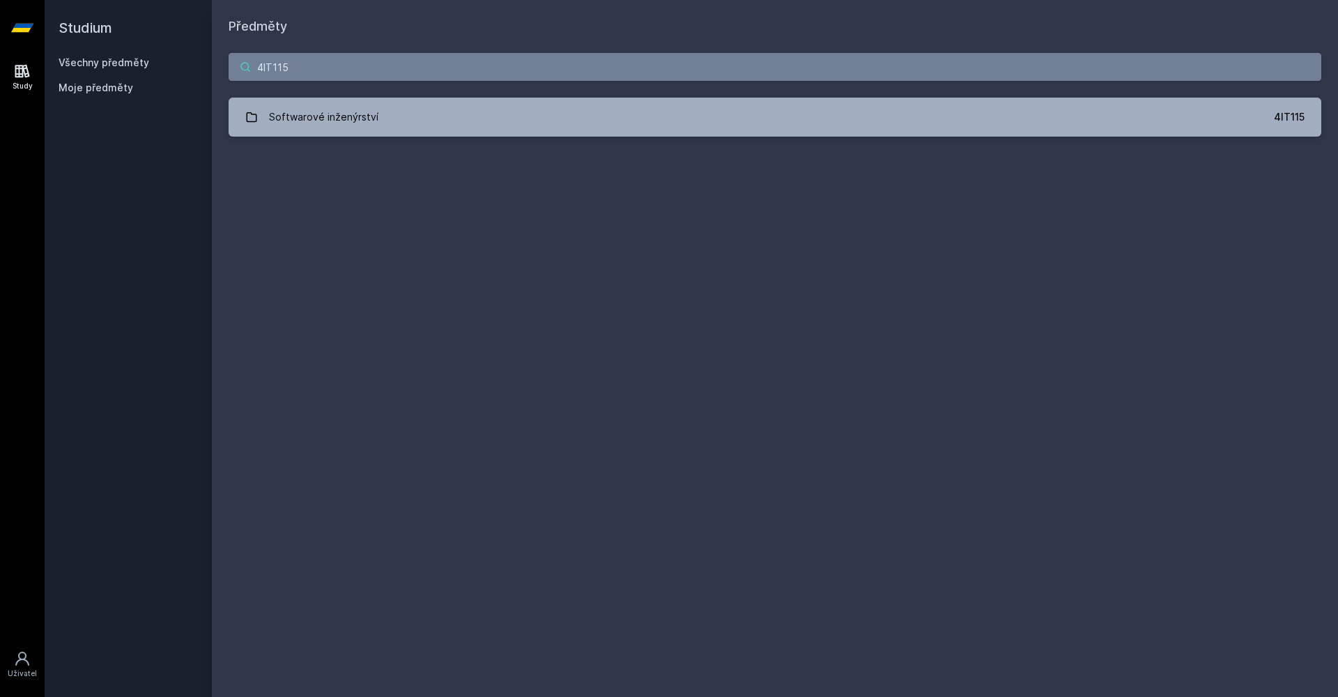
type input "4IT115"
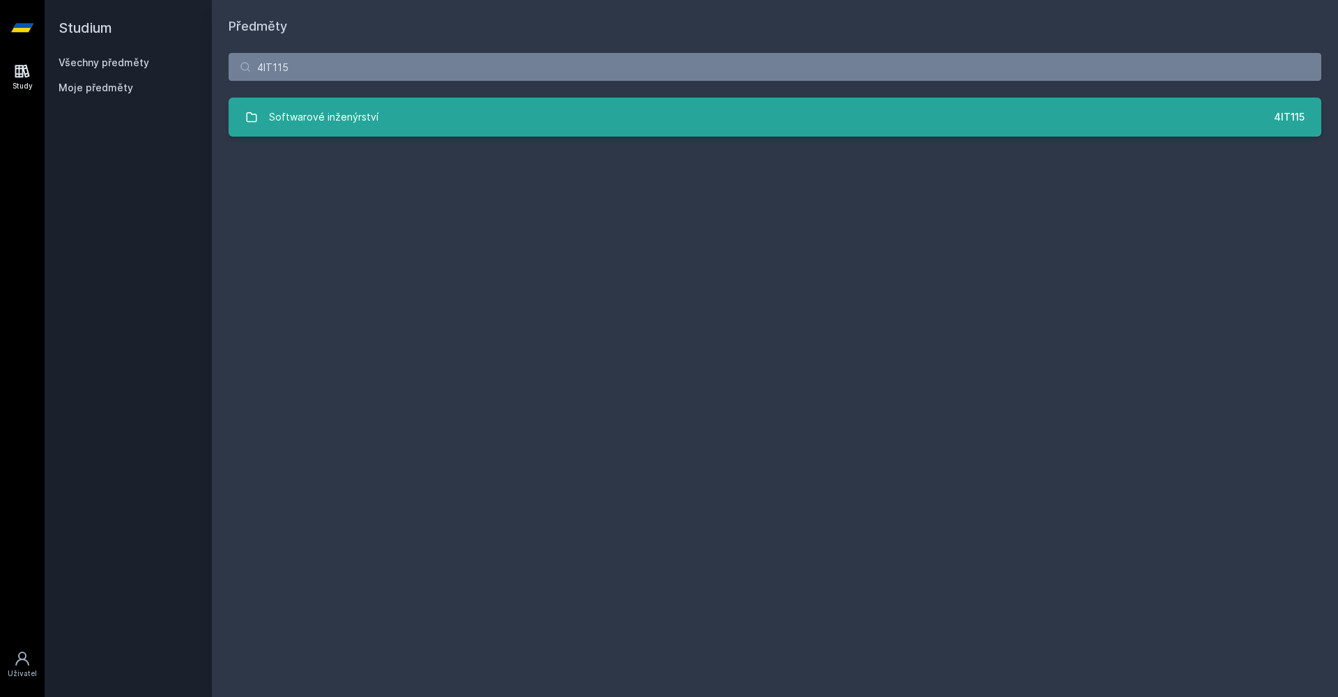
click at [416, 102] on link "Softwarové inženýrství 4IT115" at bounding box center [775, 117] width 1093 height 39
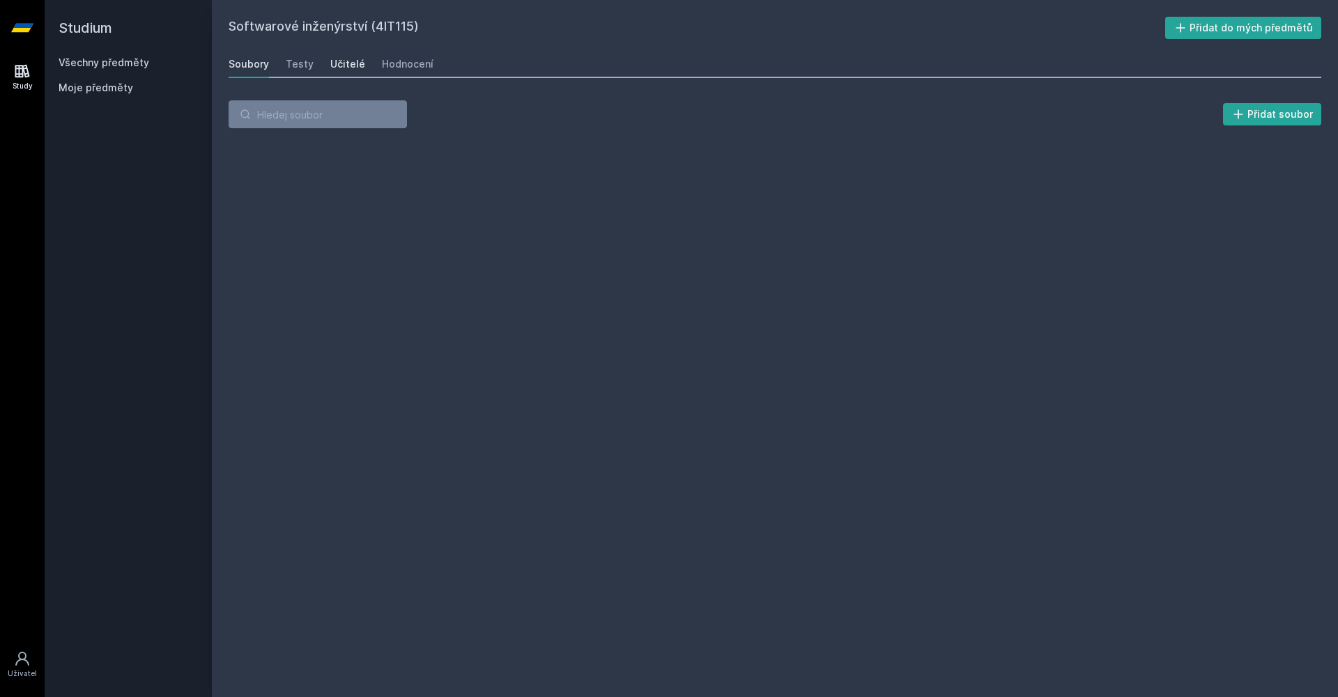
click at [355, 65] on div "Učitelé" at bounding box center [347, 64] width 35 height 14
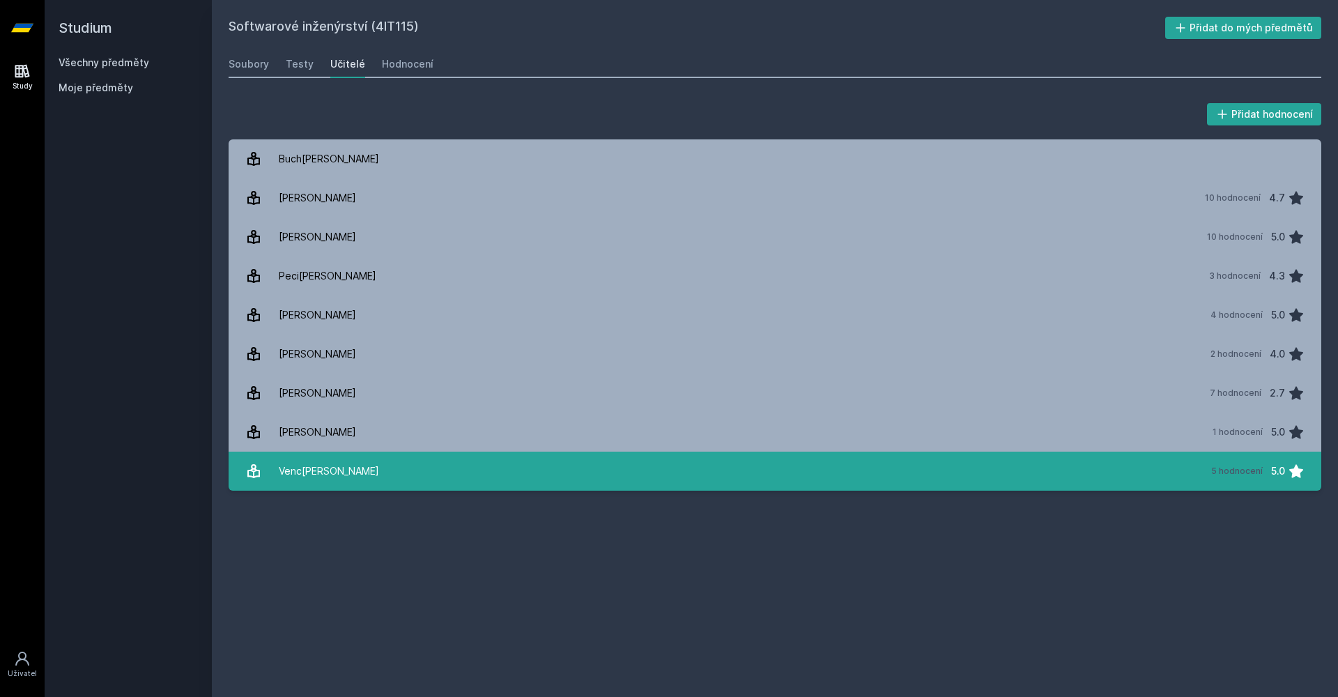
click at [739, 476] on link "Venc[PERSON_NAME] 5 hodnocení 5.0" at bounding box center [775, 471] width 1093 height 39
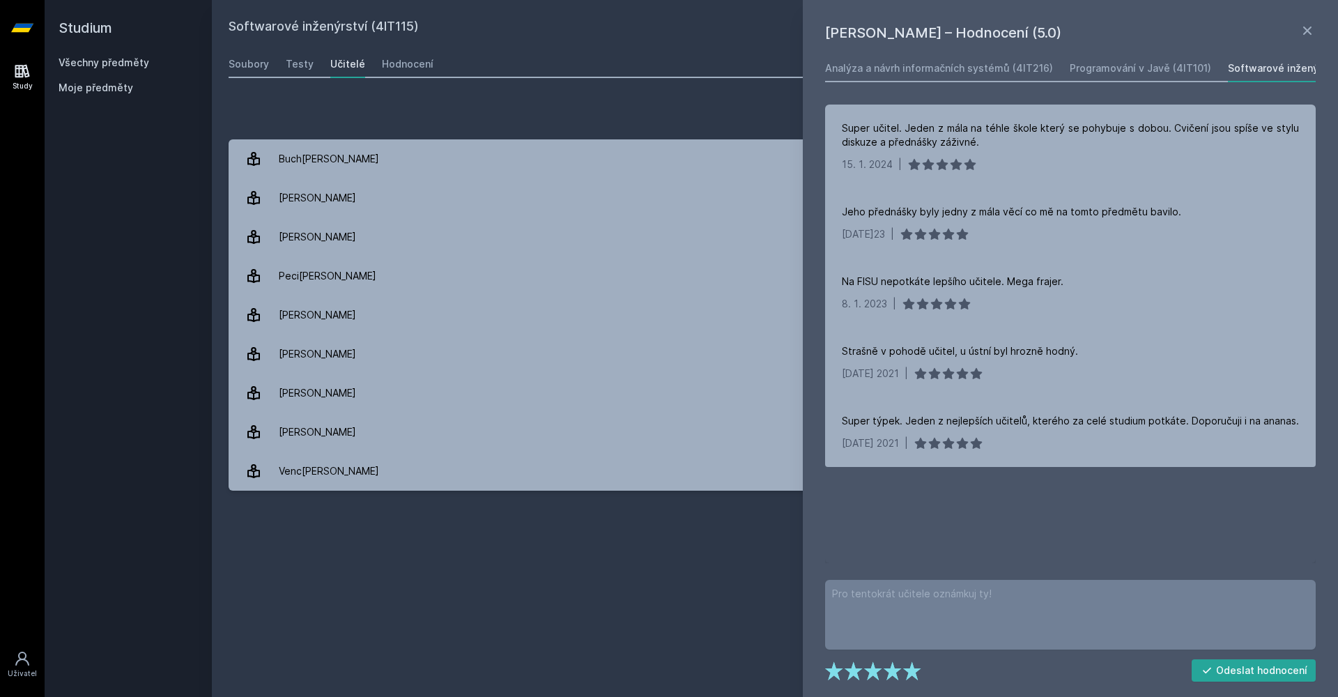
click at [725, 539] on div "Softwarové inženýrství (4IT115) Přidat do mých předmětů [GEOGRAPHIC_DATA] Testy…" at bounding box center [775, 348] width 1093 height 663
click at [100, 60] on link "Všechny předměty" at bounding box center [104, 62] width 91 height 12
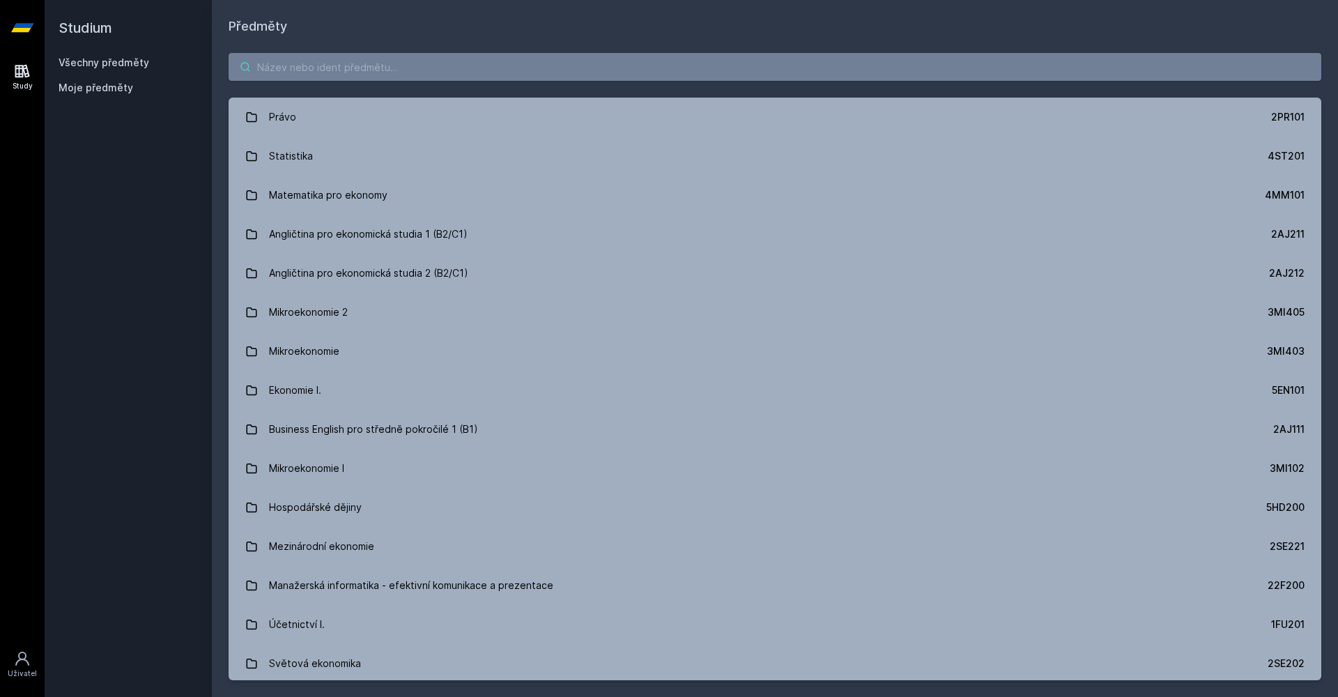
click at [305, 73] on input "search" at bounding box center [775, 67] width 1093 height 28
paste input "3MI202"
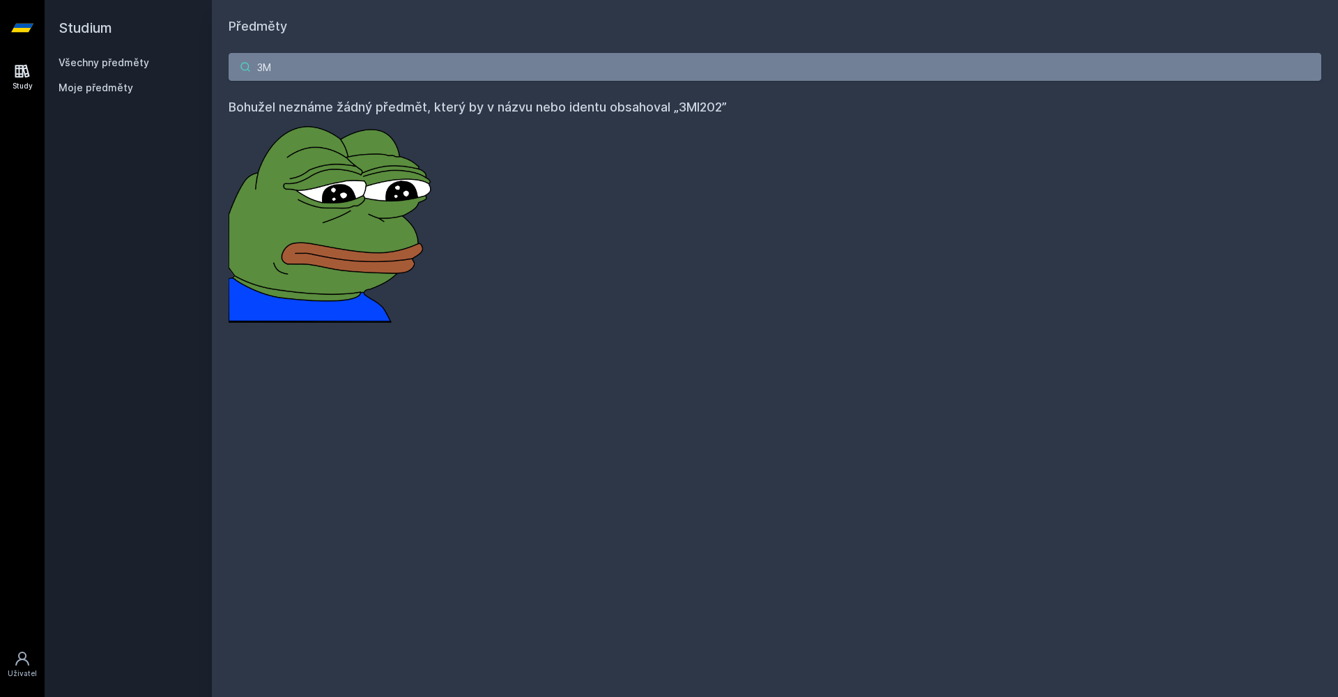
type input "3"
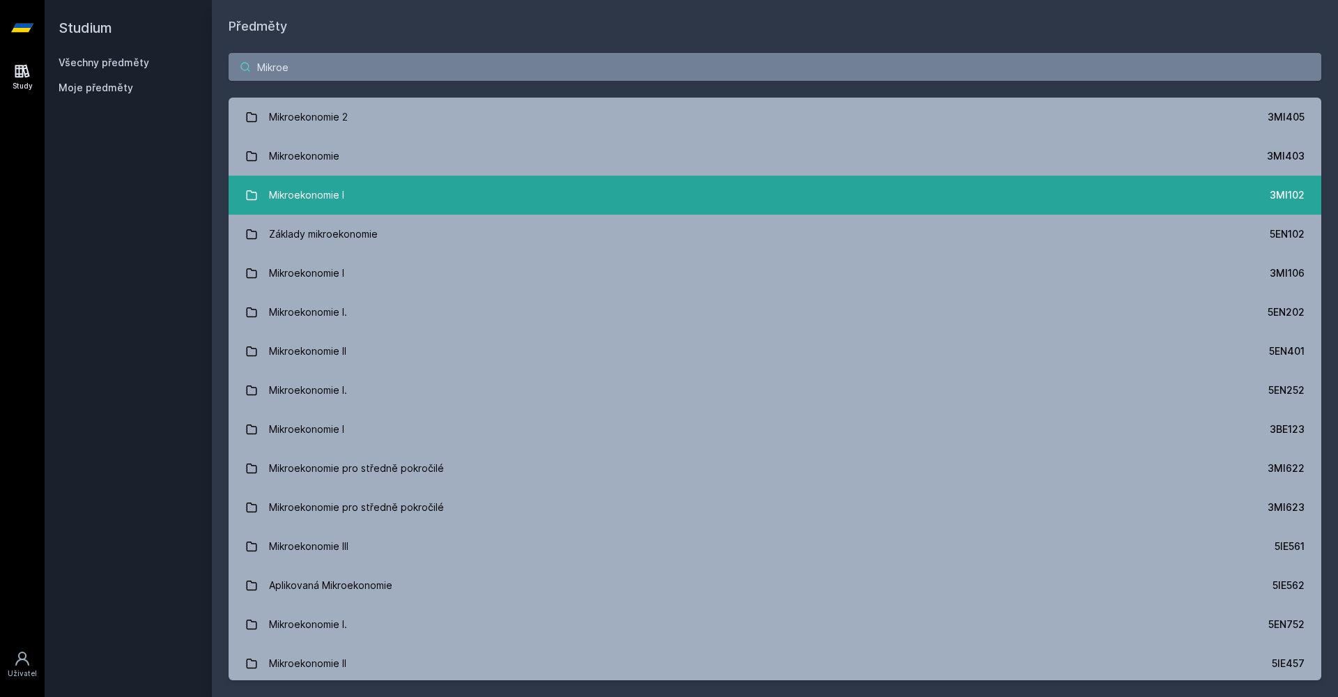
type input "Mikroe"
click at [999, 183] on link "Mikroekonomie I 3MI102" at bounding box center [775, 195] width 1093 height 39
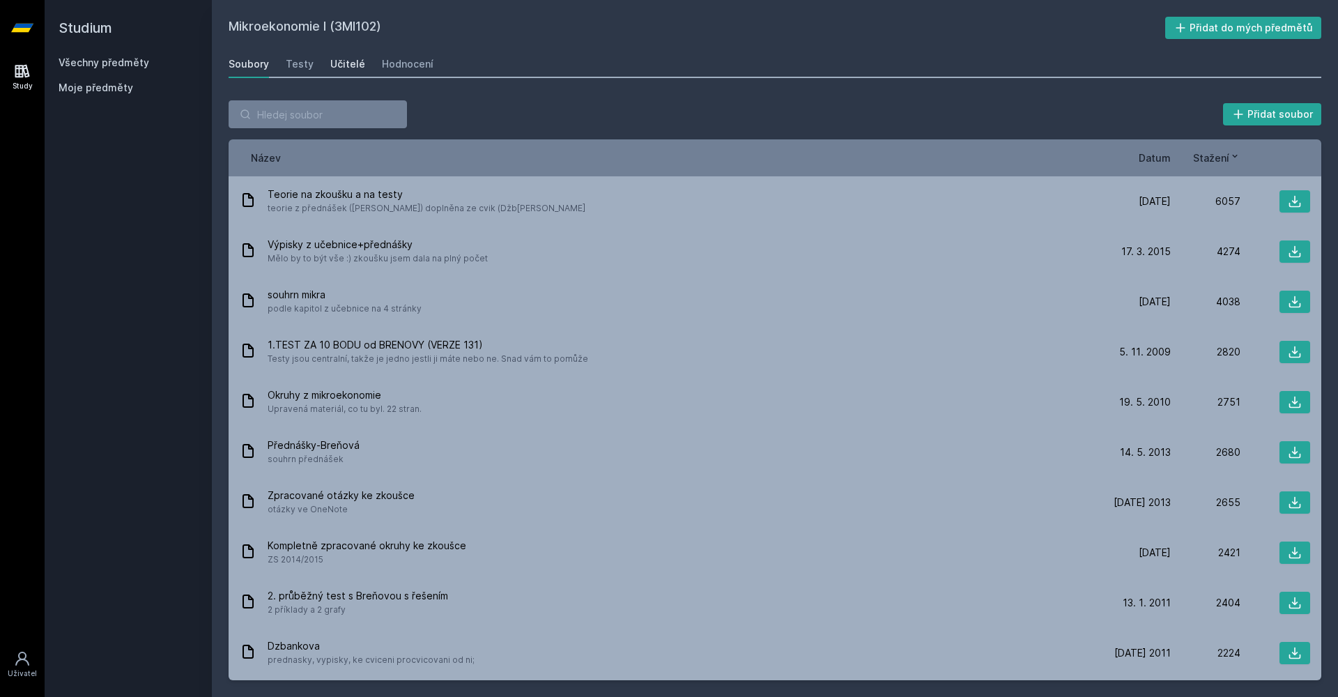
click at [353, 67] on div "Učitelé" at bounding box center [347, 64] width 35 height 14
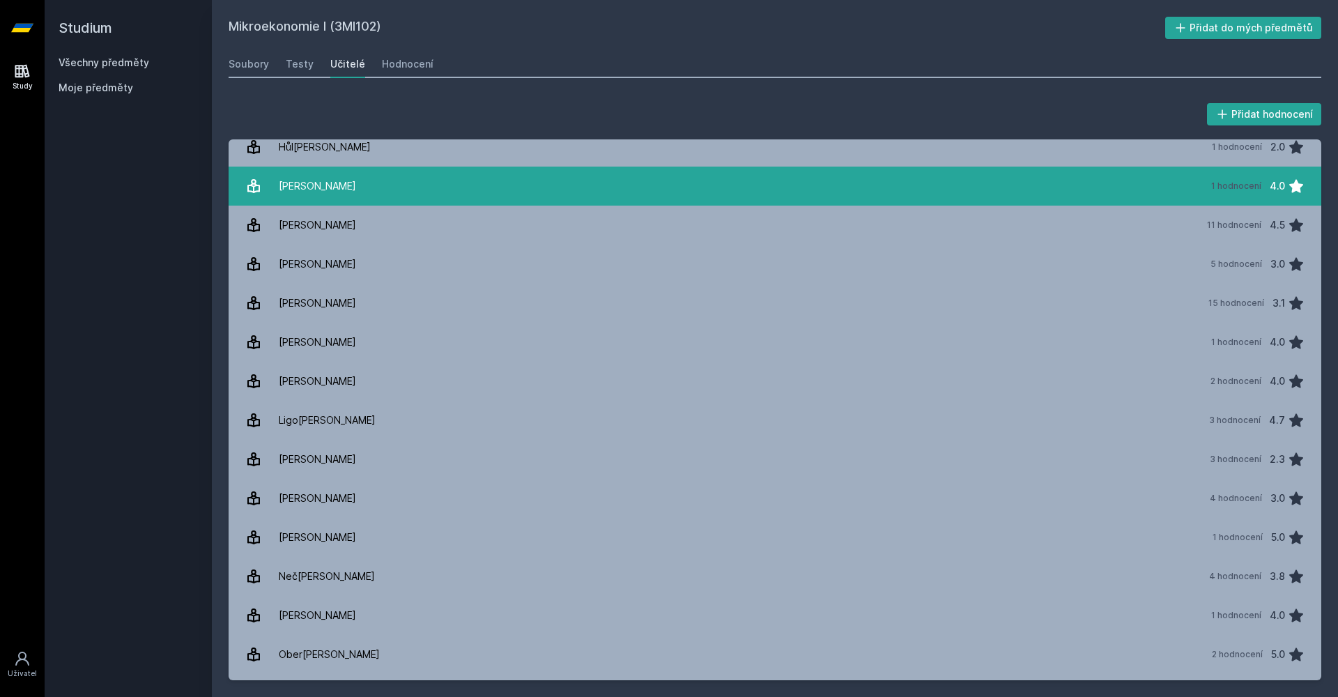
scroll to position [408, 0]
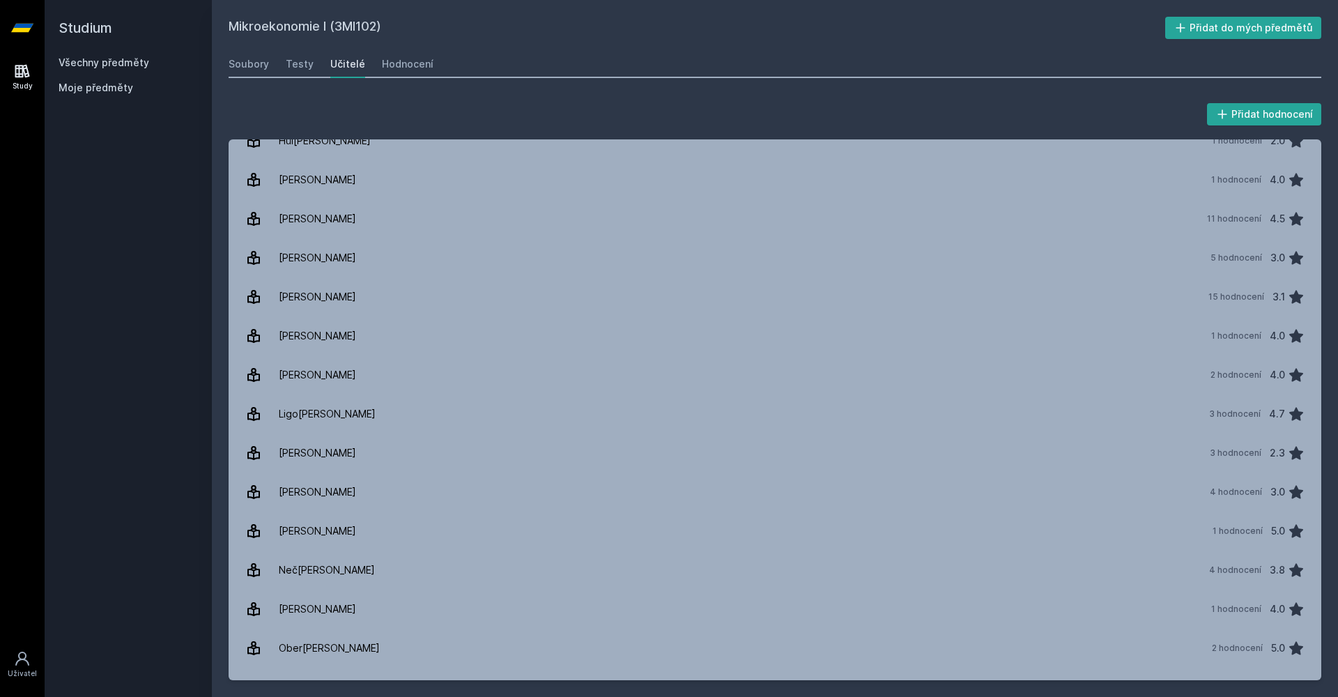
click at [176, 2] on h2 "Studium" at bounding box center [128, 28] width 139 height 56
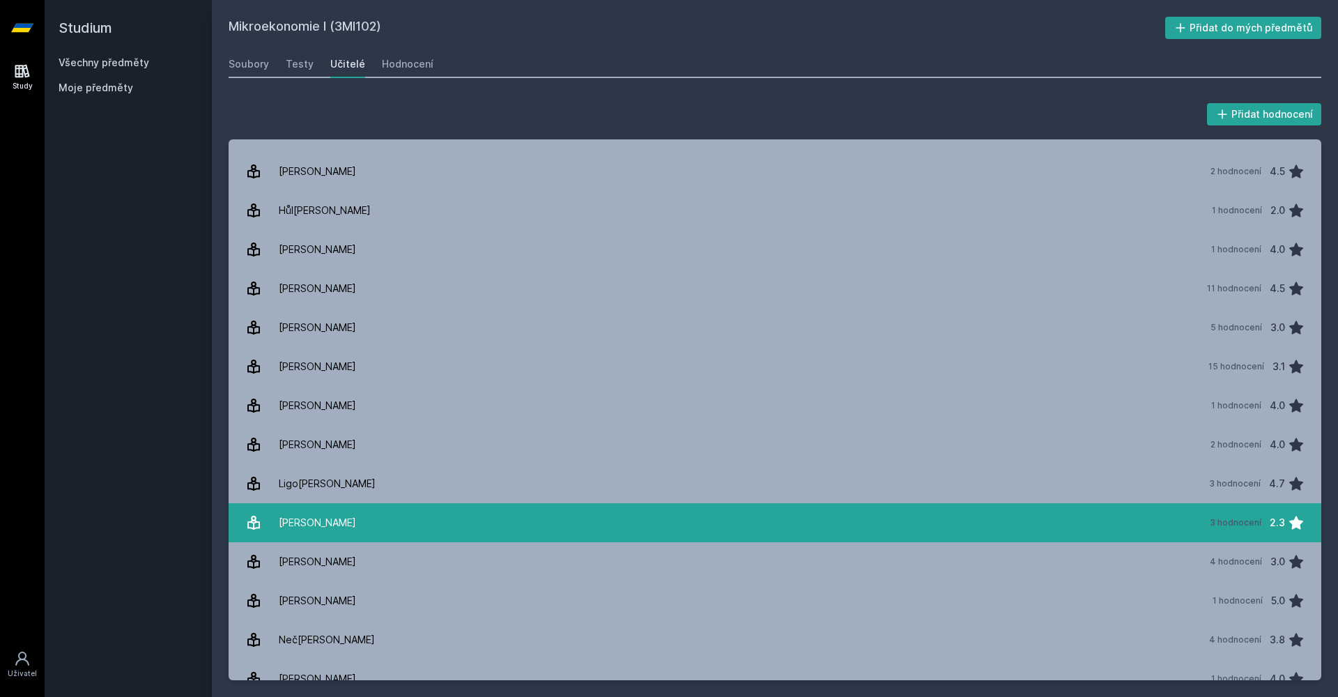
scroll to position [338, 0]
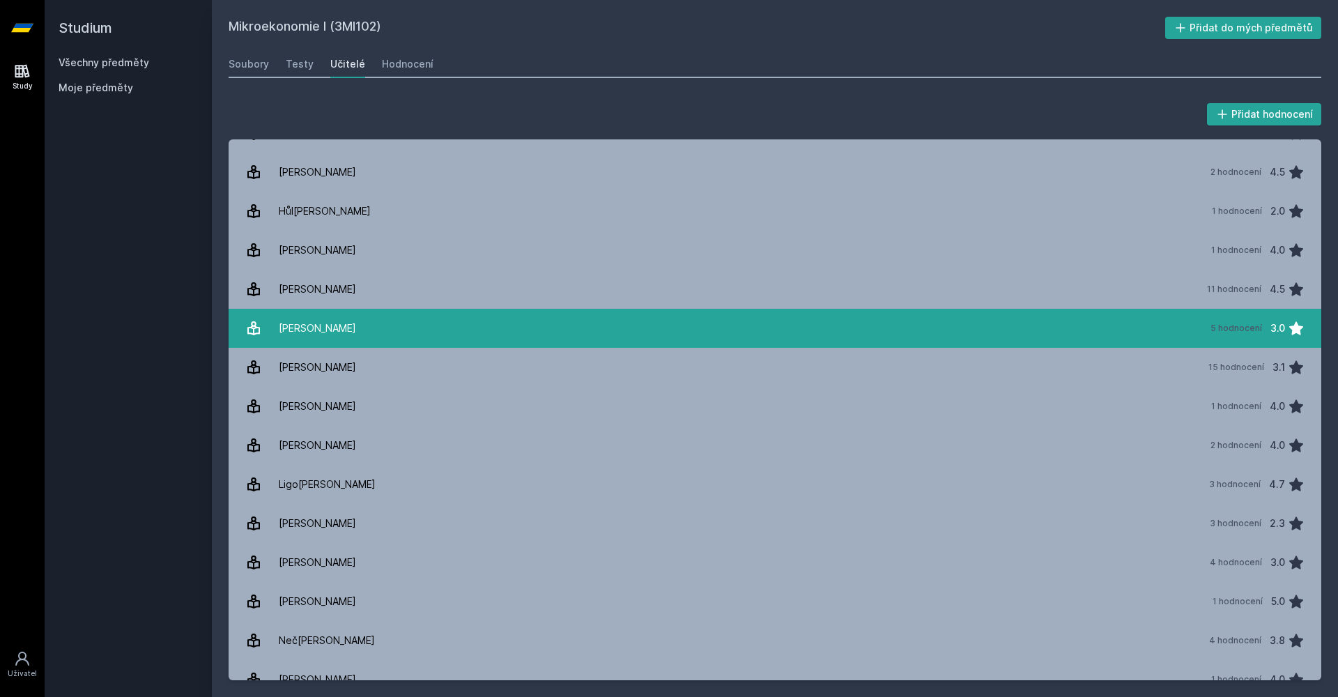
click at [400, 322] on link "[PERSON_NAME] 5 hodnocení 3.0" at bounding box center [775, 328] width 1093 height 39
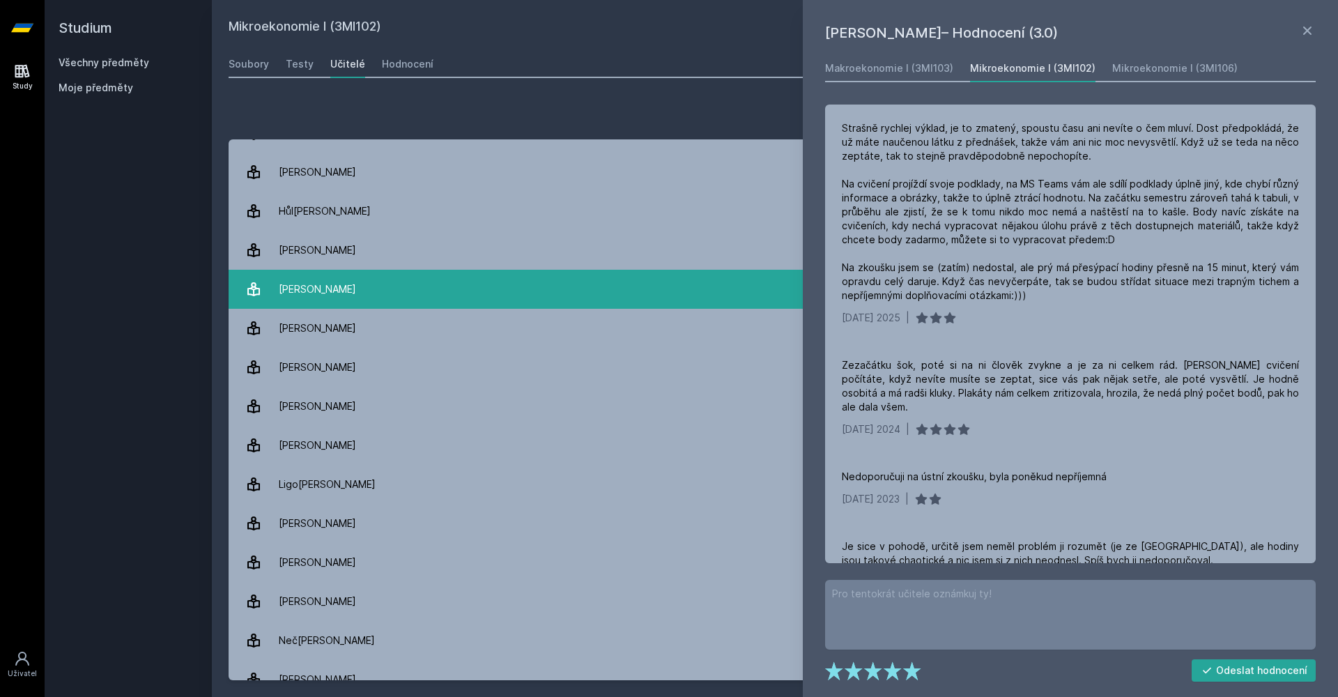
click at [386, 300] on link "Kaňková Eva 11 hodnocení 4.5" at bounding box center [775, 289] width 1093 height 39
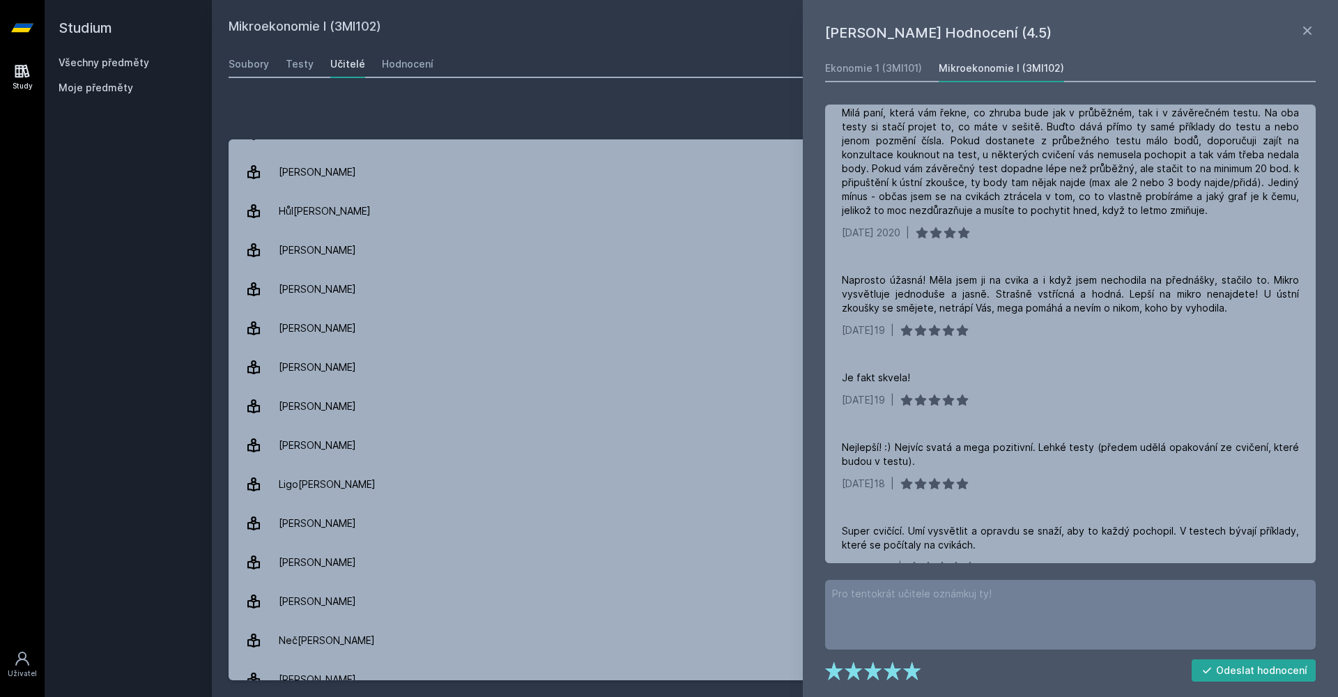
click at [693, 139] on div "Přidat hodnocení [PERSON_NAME]– Hodnocení (4.5) Ekonomie 1 (3MI101) Mikroekonom…" at bounding box center [775, 390] width 1093 height 580
click at [730, 114] on div "Přidat hodnocení" at bounding box center [775, 114] width 1093 height 28
click at [1304, 30] on icon at bounding box center [1307, 30] width 17 height 17
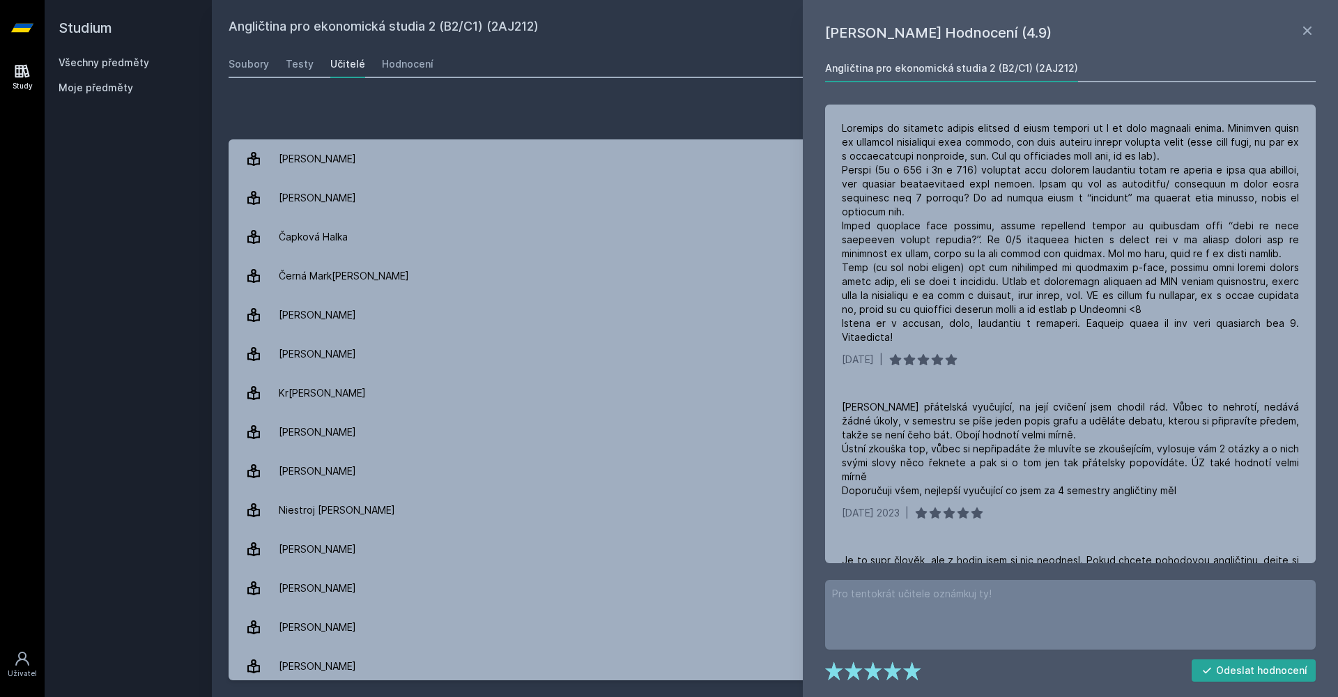
click at [741, 111] on div "Přidat hodnocení" at bounding box center [775, 114] width 1093 height 28
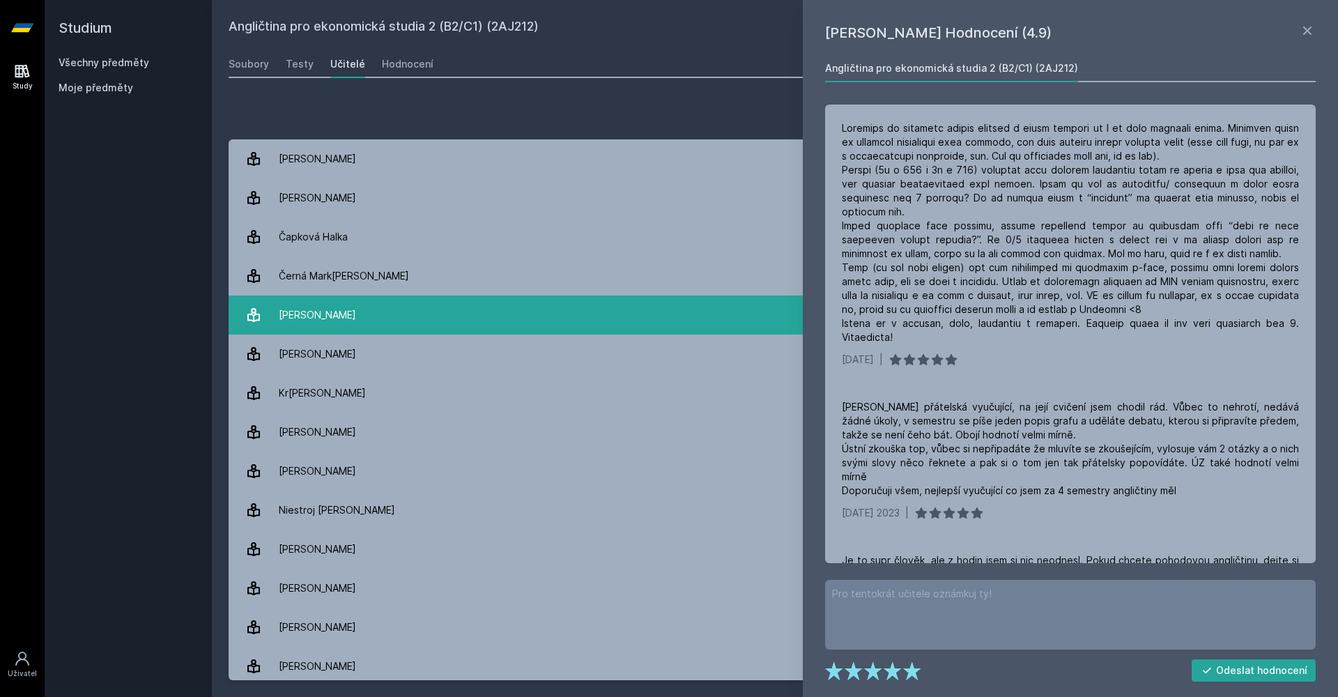
click at [456, 309] on link "Duru[PERSON_NAME] 12 hodnocení 4.9" at bounding box center [775, 314] width 1093 height 39
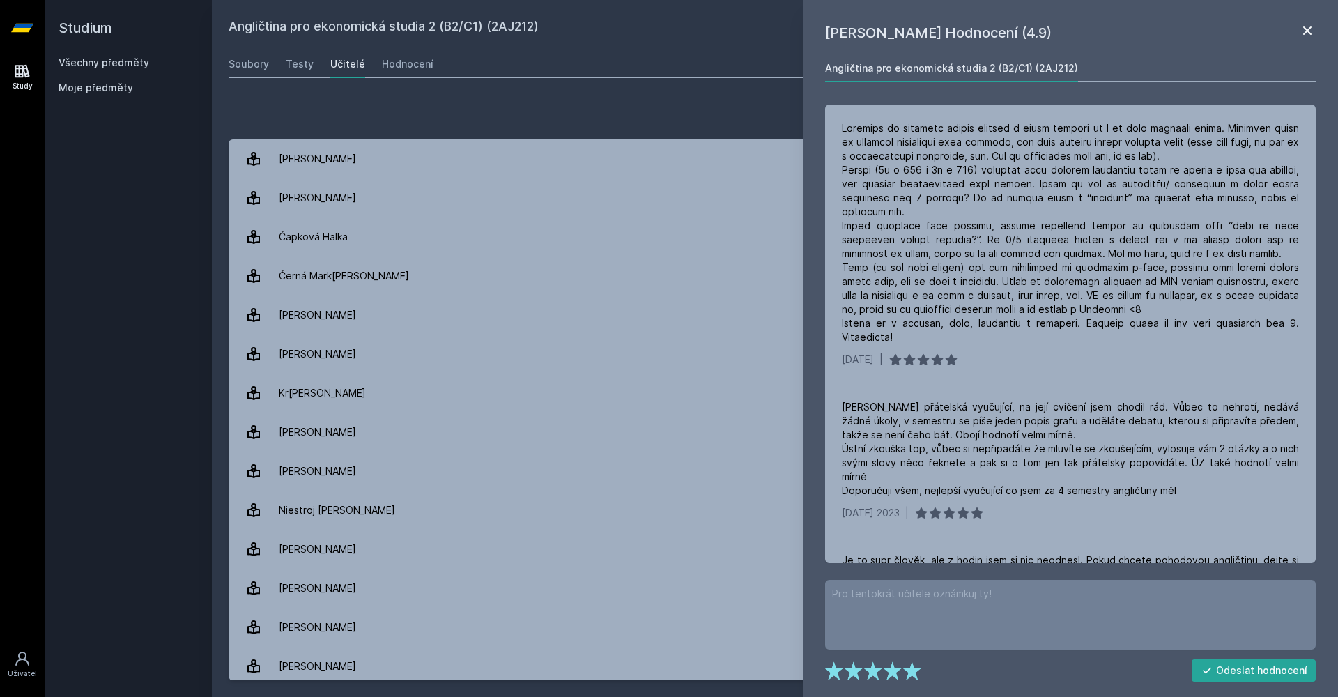
click at [1307, 31] on icon at bounding box center [1307, 30] width 8 height 8
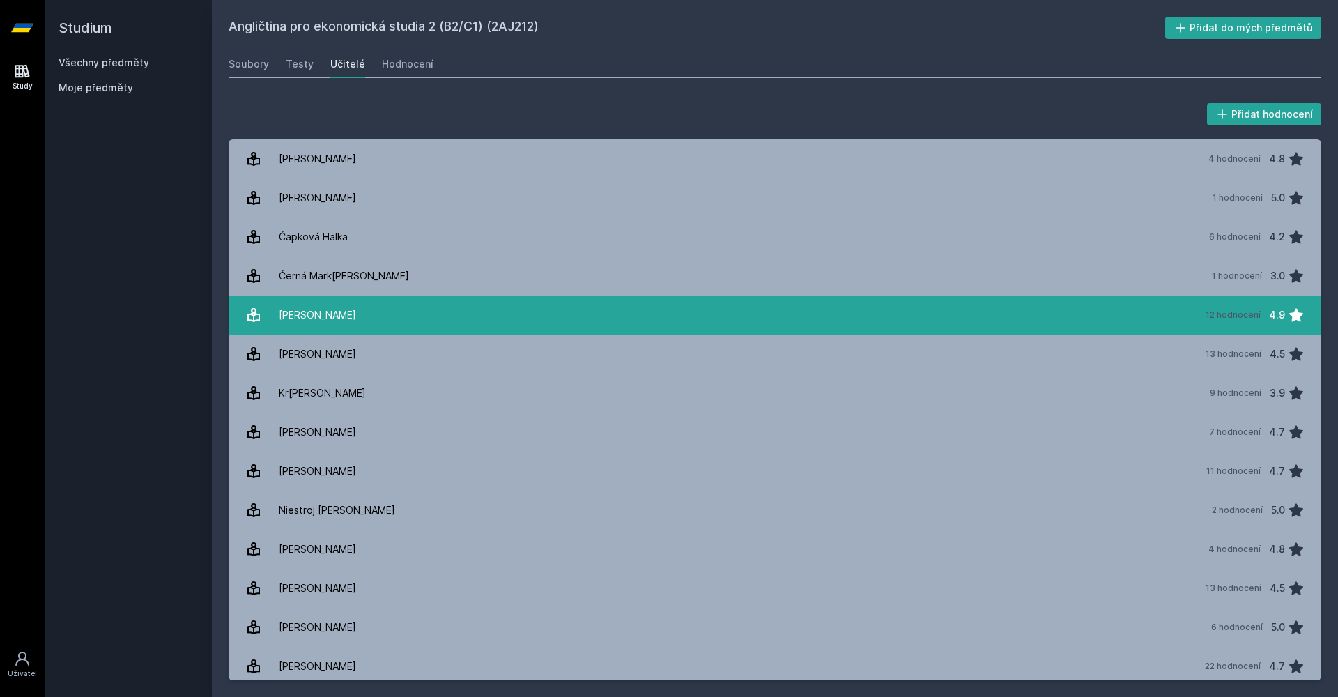
click at [516, 326] on link "Duru[PERSON_NAME] 12 hodnocení 4.9" at bounding box center [775, 314] width 1093 height 39
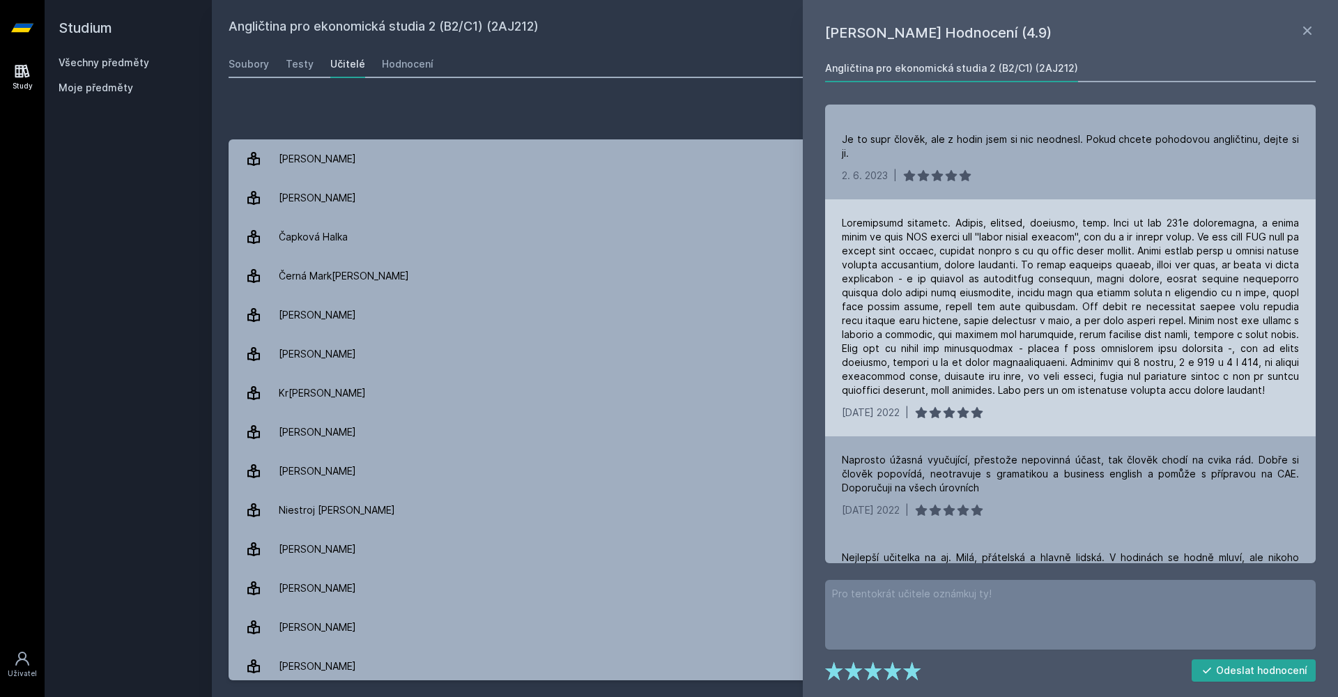
scroll to position [422, 0]
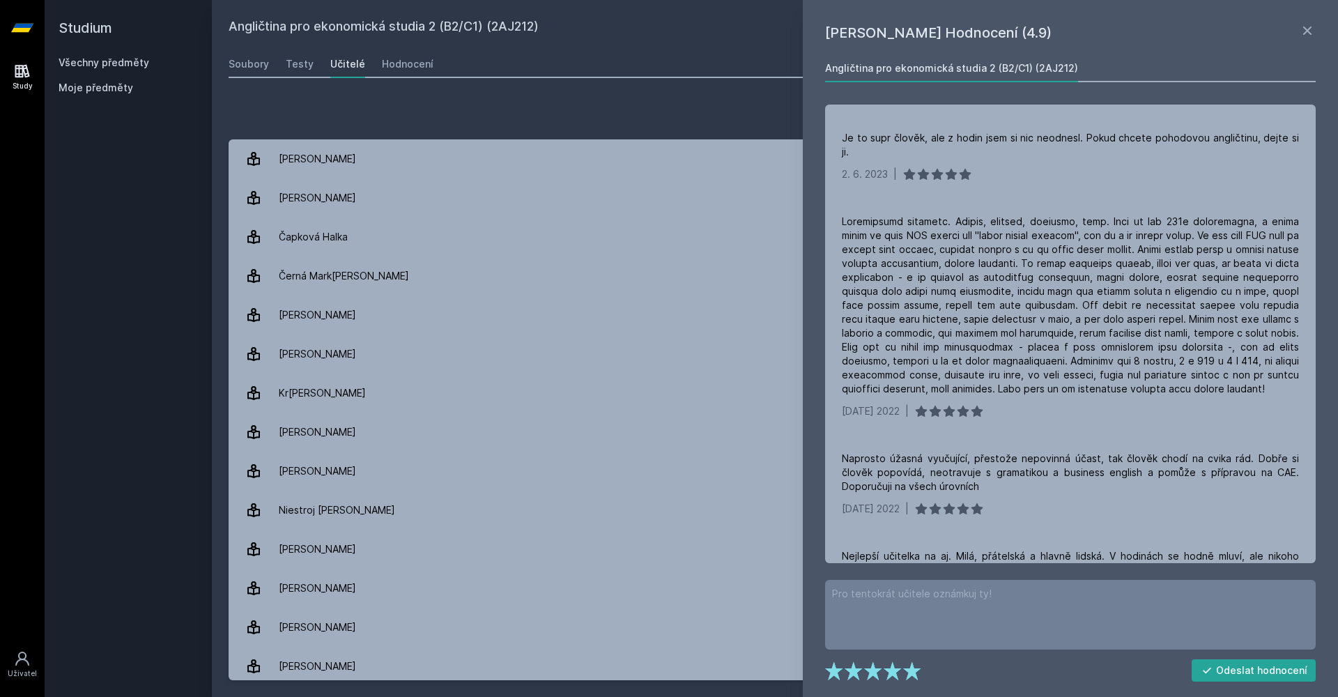
click at [85, 59] on link "Všechny předměty" at bounding box center [104, 62] width 91 height 12
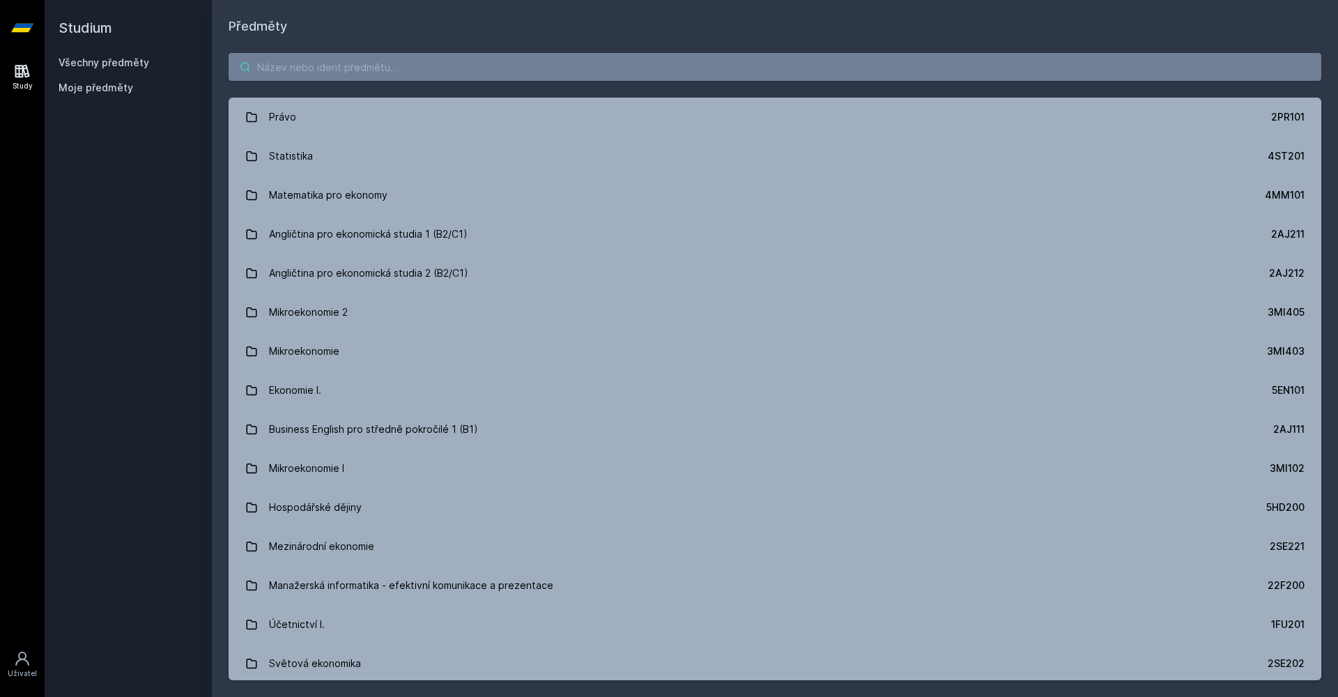
click at [316, 59] on input "search" at bounding box center [775, 67] width 1093 height 28
paste input "4IT115"
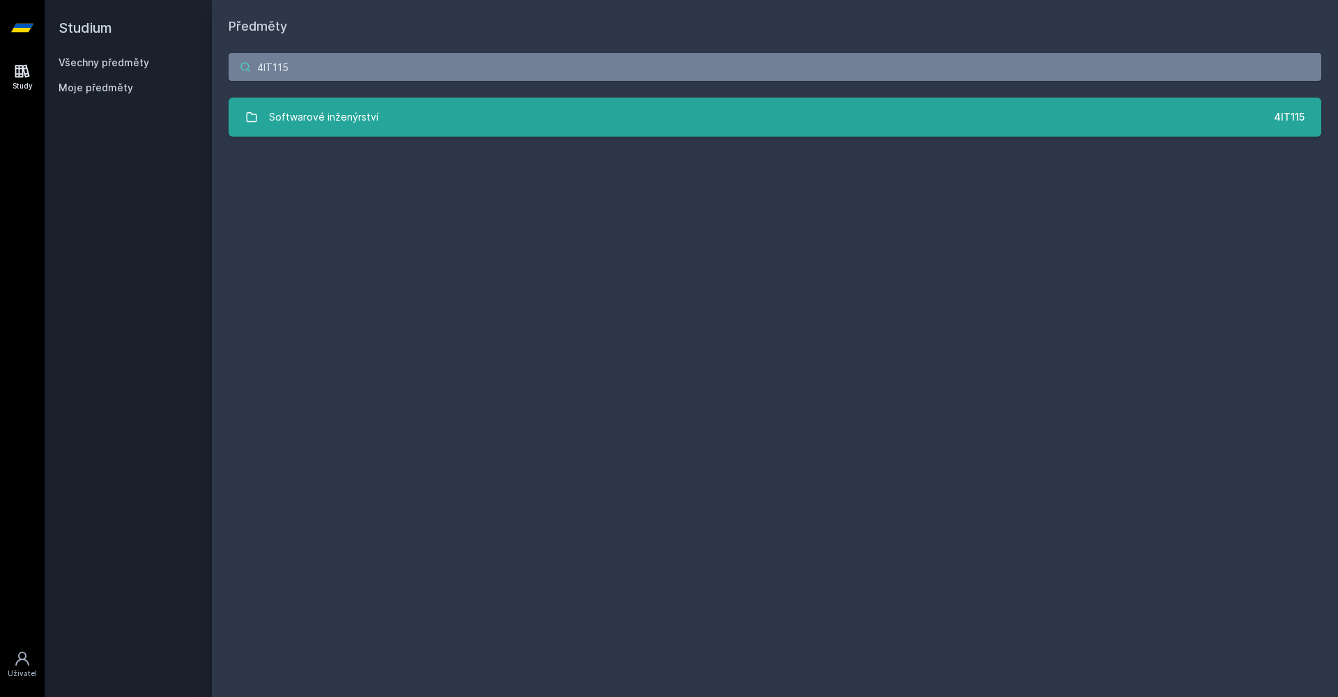
type input "4IT115"
click at [330, 108] on div "Softwarové inženýrství" at bounding box center [323, 117] width 109 height 28
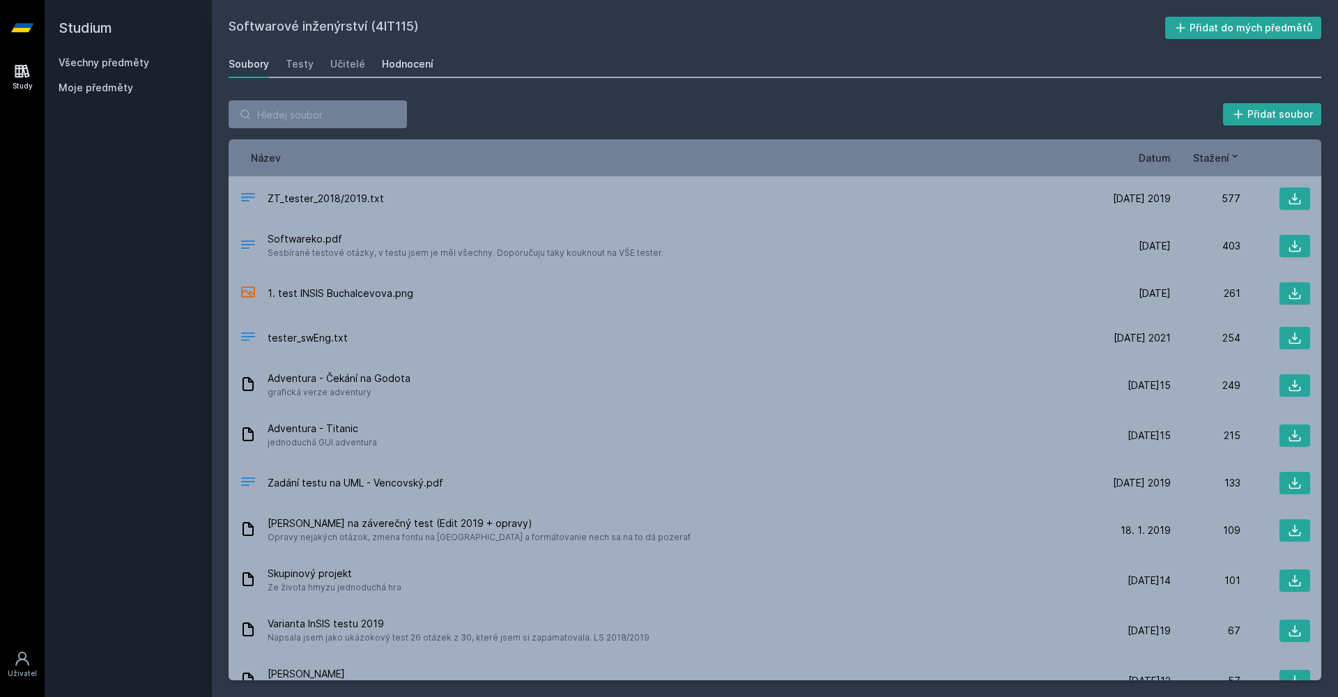
click at [389, 74] on link "Hodnocení" at bounding box center [408, 64] width 52 height 28
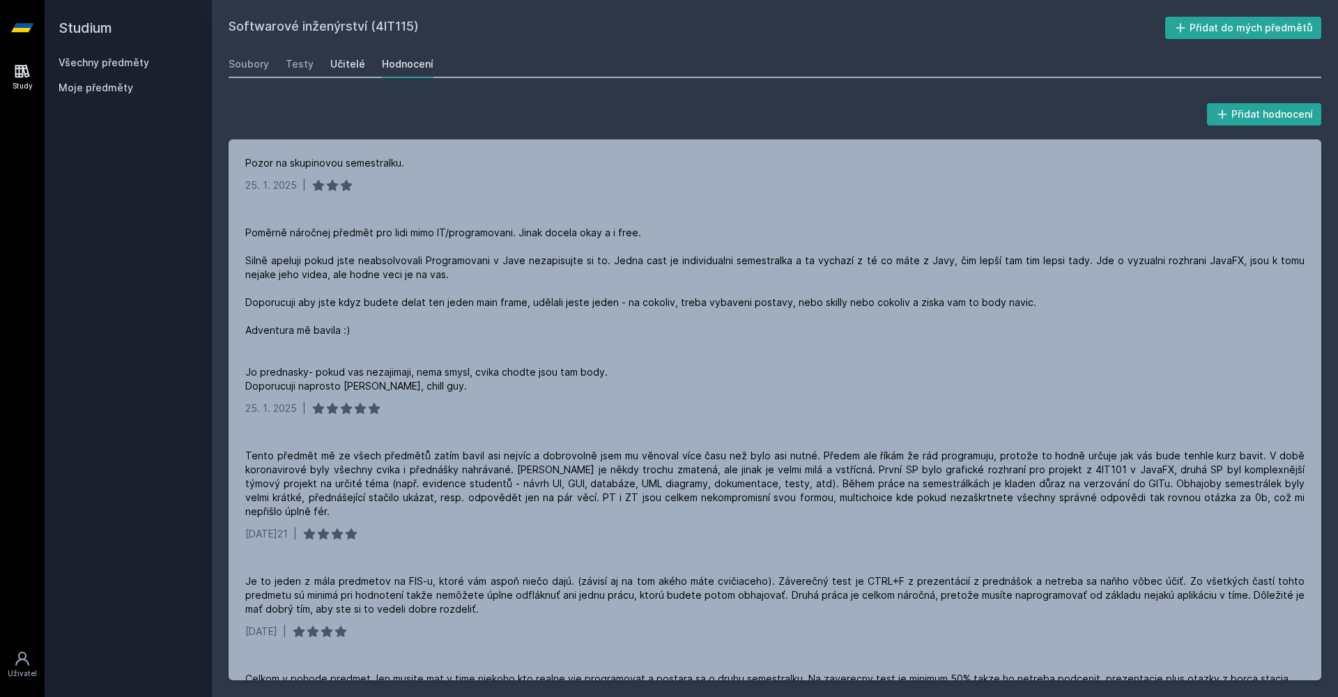
click at [346, 68] on div "Učitelé" at bounding box center [347, 64] width 35 height 14
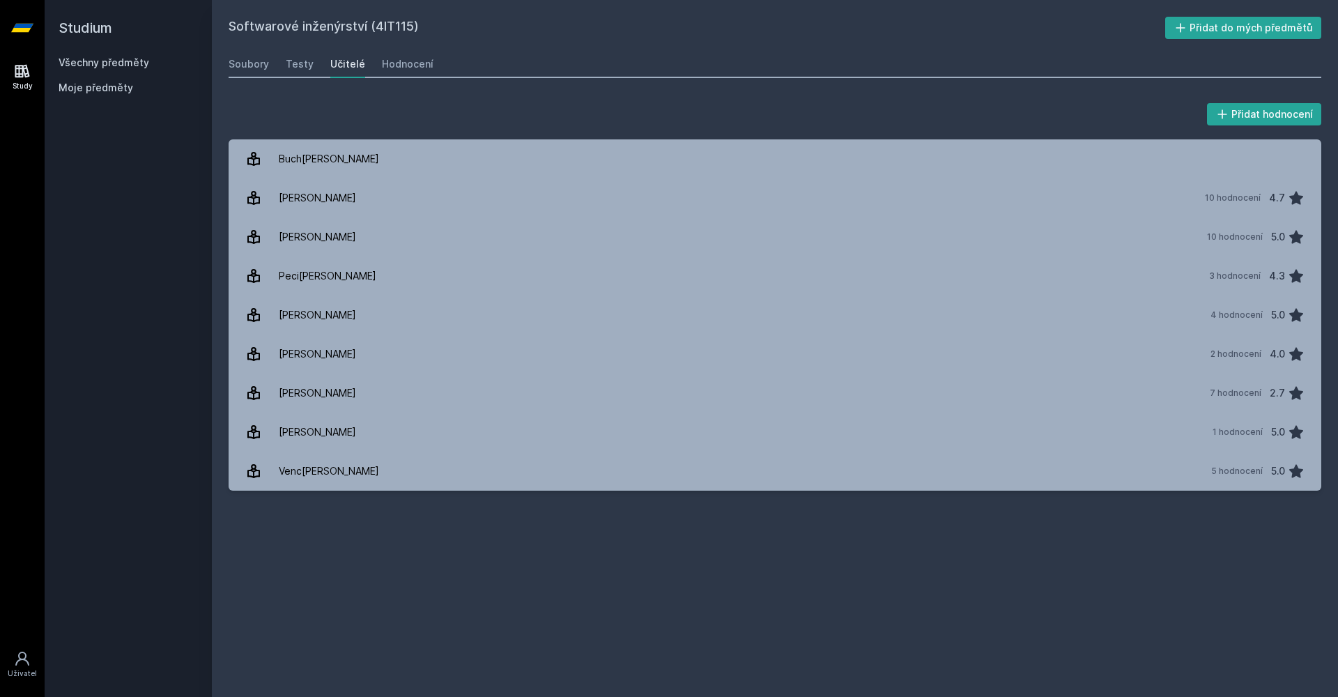
click at [222, 66] on div "Softwarové inženýrství (4IT115) Přidat do mých předmětů [GEOGRAPHIC_DATA] Testy…" at bounding box center [775, 348] width 1126 height 697
click at [243, 66] on div "Soubory" at bounding box center [249, 64] width 40 height 14
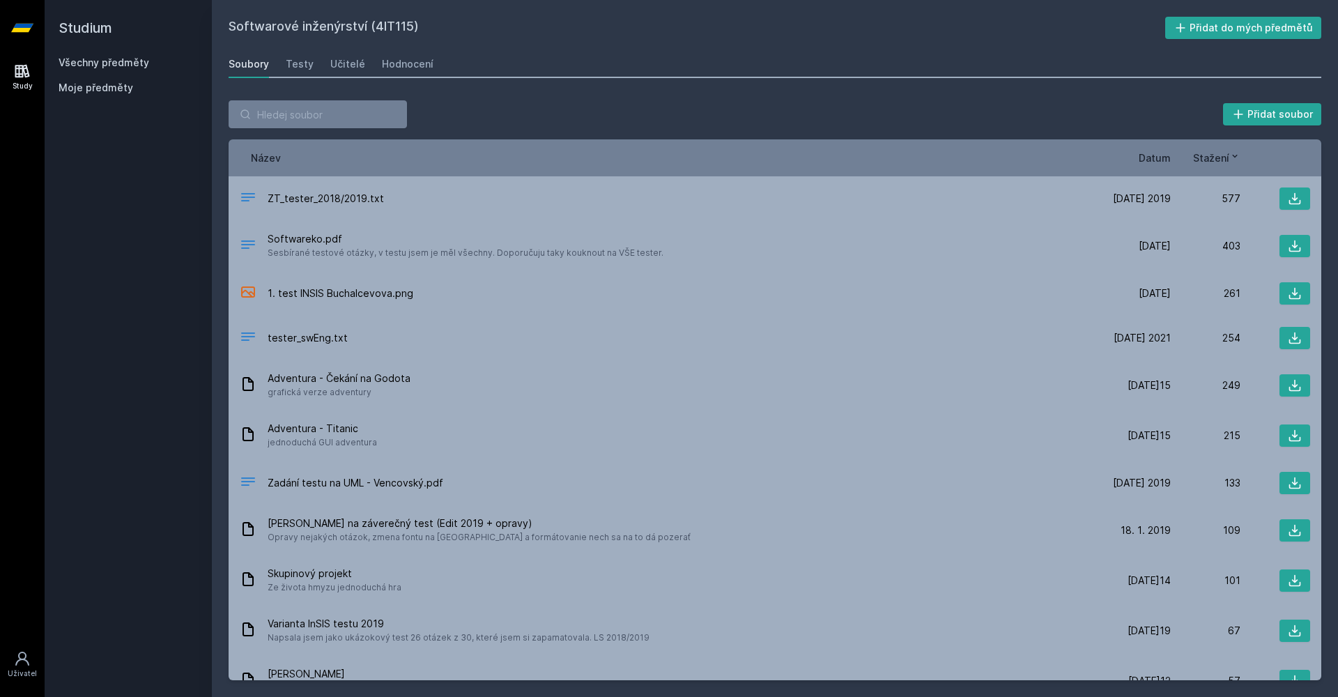
click at [123, 55] on h2 "Studium" at bounding box center [128, 28] width 139 height 56
click at [121, 59] on link "Všechny předměty" at bounding box center [104, 62] width 91 height 12
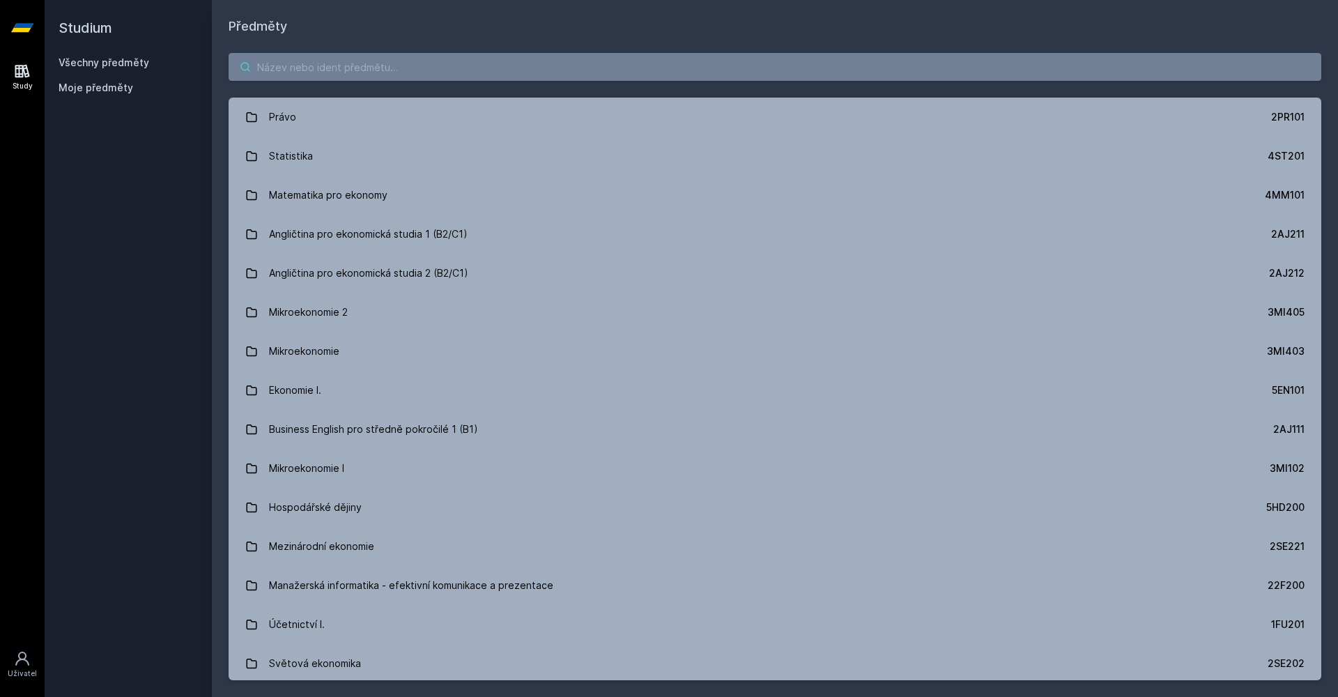
click at [334, 73] on input "search" at bounding box center [775, 67] width 1093 height 28
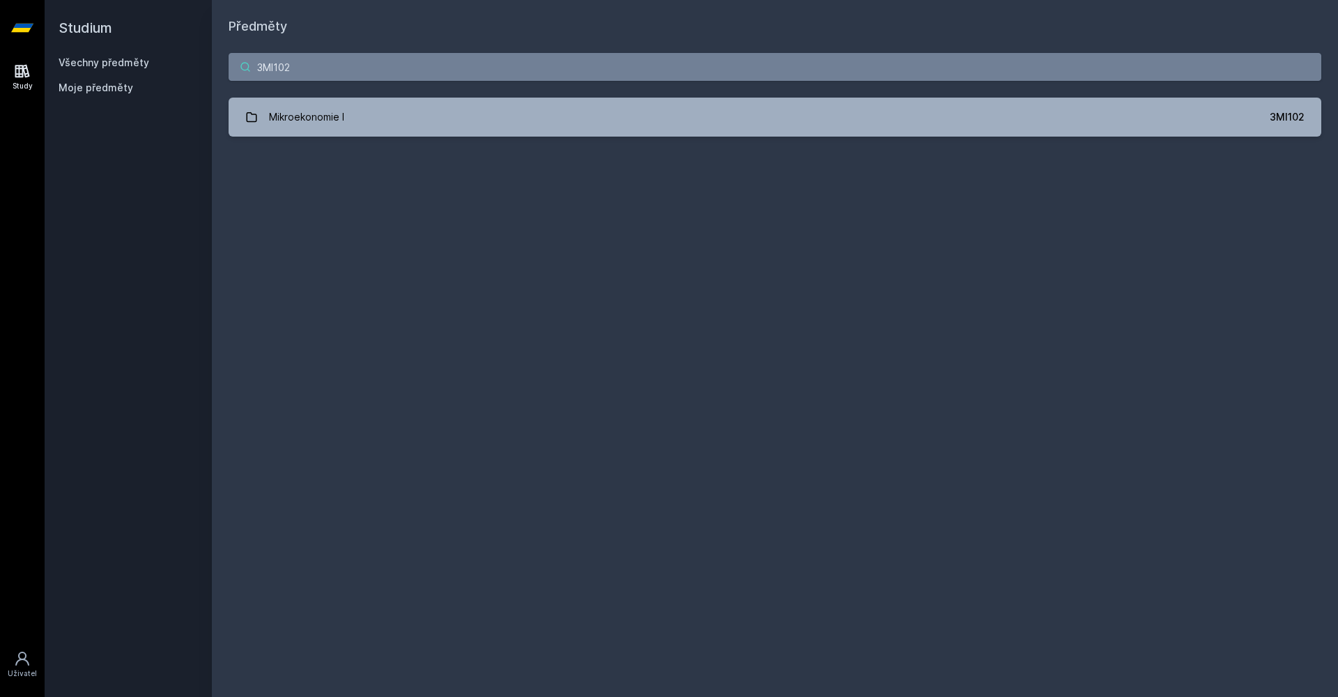
type input "3MI102"
click at [397, 137] on div "3MI102 Mikroekonomie I 3MI102 Jejda, něco se pokazilo." at bounding box center [775, 94] width 1126 height 117
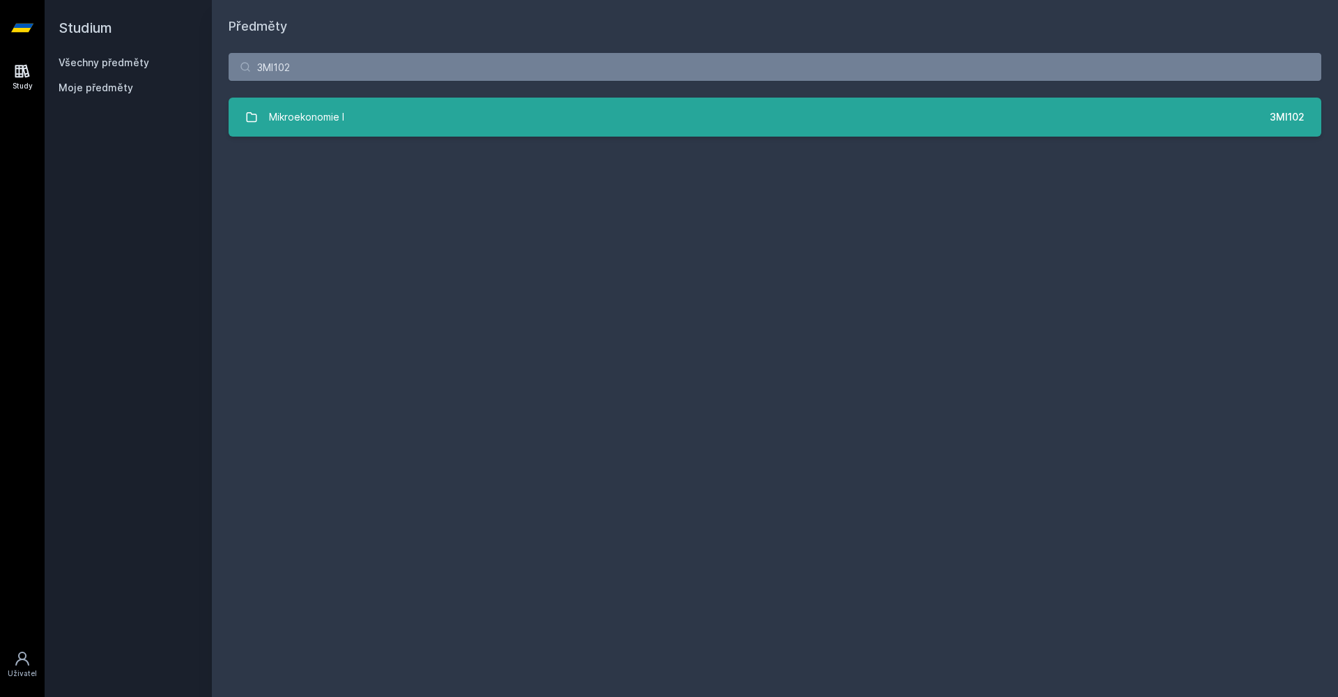
click at [417, 106] on link "Mikroekonomie I 3MI102" at bounding box center [775, 117] width 1093 height 39
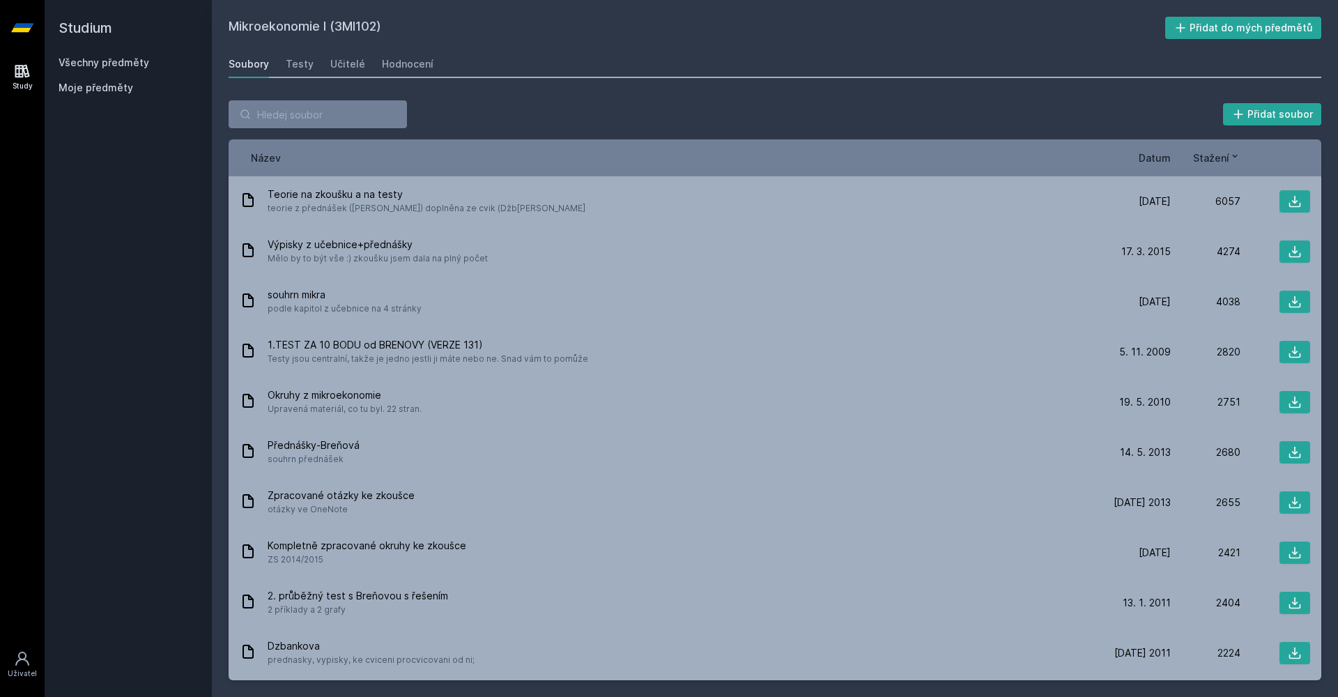
click at [373, 66] on div "Soubory Testy Učitelé Hodnocení" at bounding box center [775, 64] width 1093 height 28
click at [349, 68] on div "Učitelé" at bounding box center [347, 64] width 35 height 14
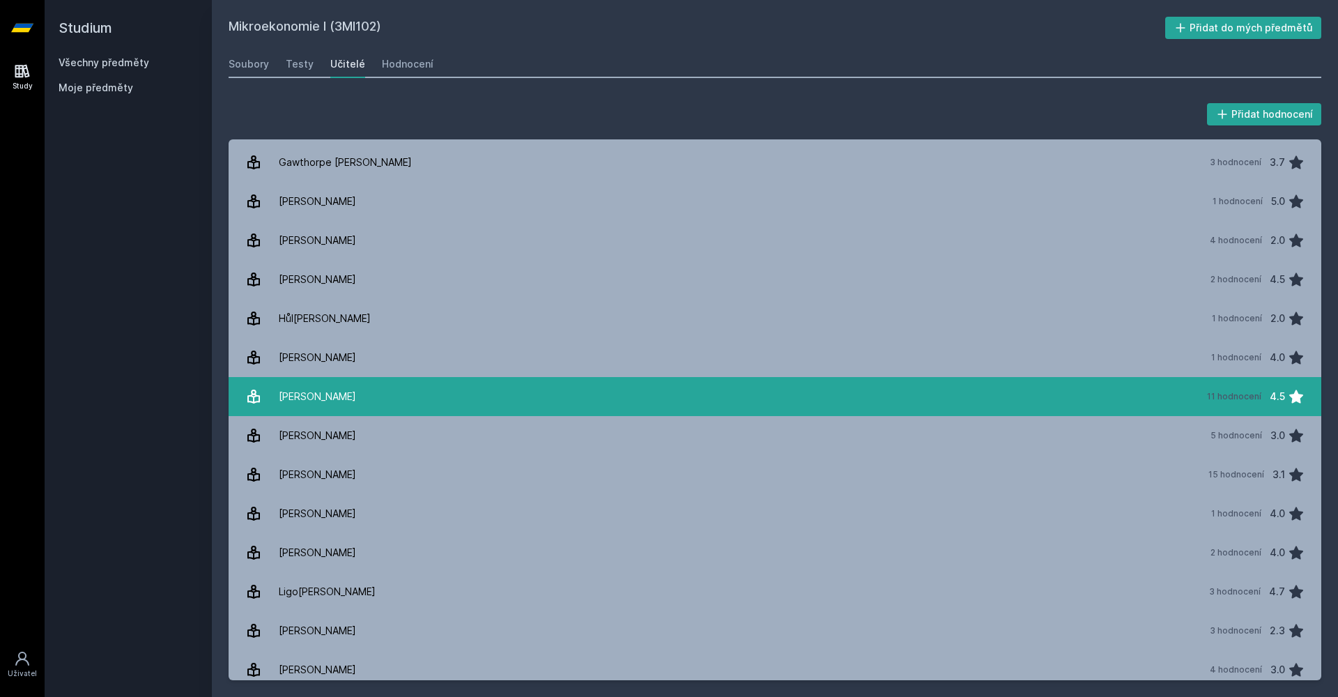
scroll to position [217, 0]
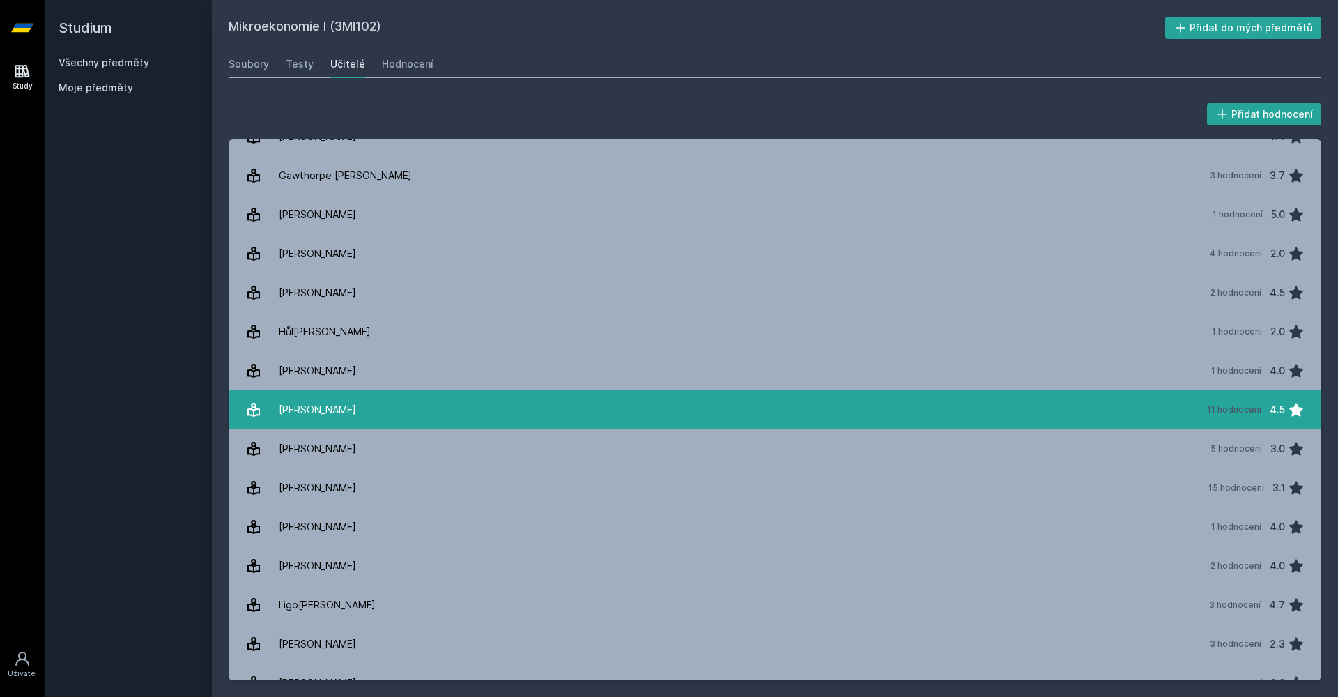
click at [423, 394] on link "Kaňková Eva 11 hodnocení 4.5" at bounding box center [775, 409] width 1093 height 39
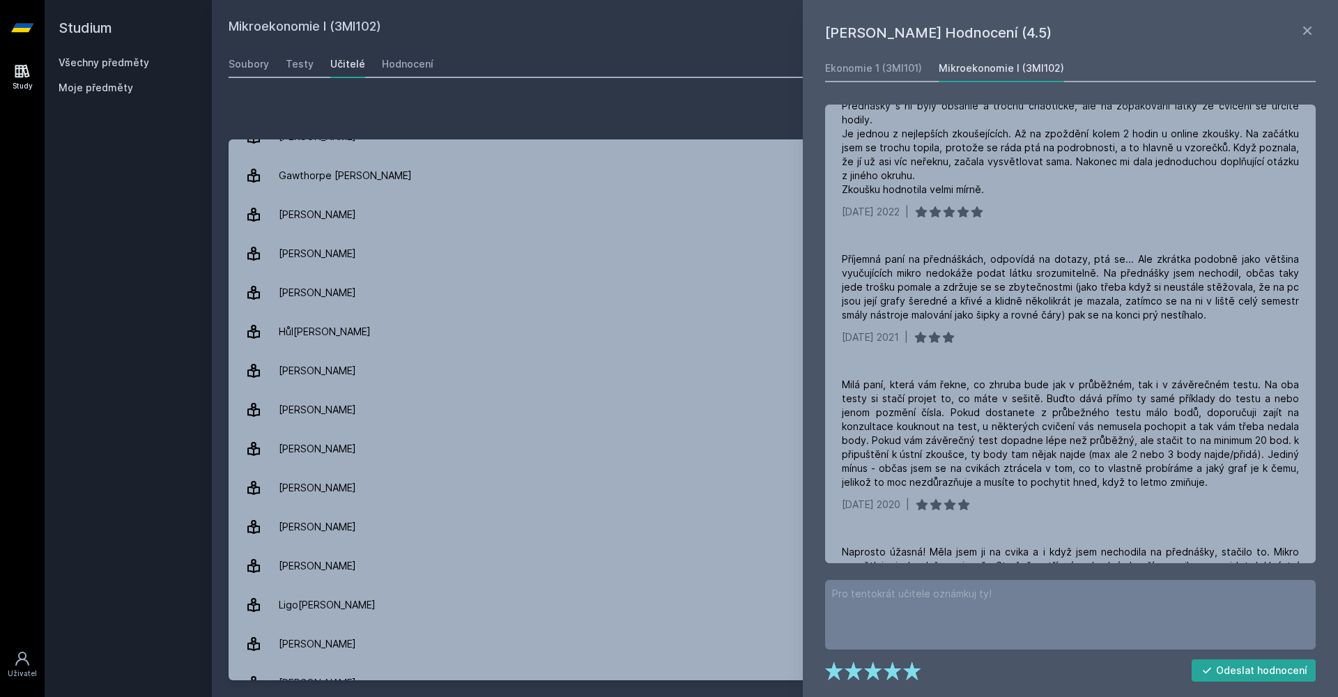
scroll to position [577, 0]
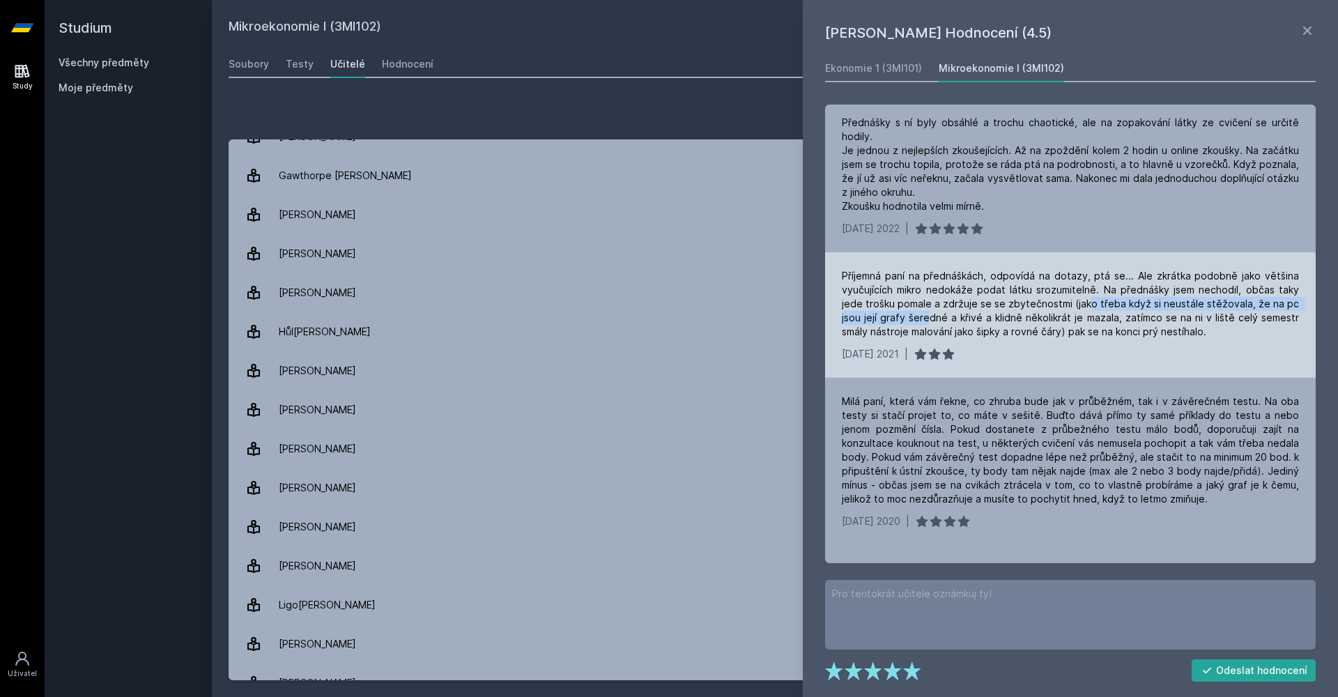
drag, startPoint x: 926, startPoint y: 284, endPoint x: 1092, endPoint y: 275, distance: 166.1
click at [1091, 276] on div "Příjemná paní na přednáškách, odpovídá na dotazy, ptá se... Ale zkrátka podobně…" at bounding box center [1070, 304] width 457 height 70
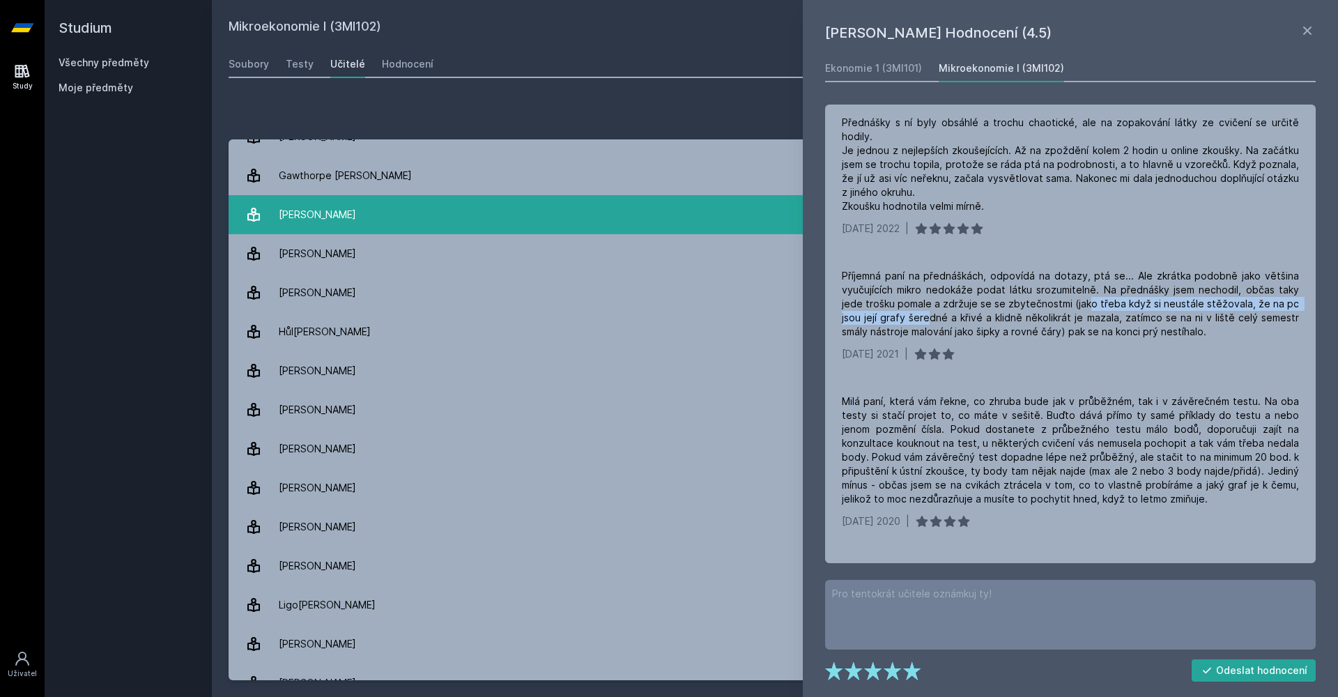
click at [799, 208] on link "Ha[PERSON_NAME] 1 hodnocení 5.0" at bounding box center [775, 214] width 1093 height 39
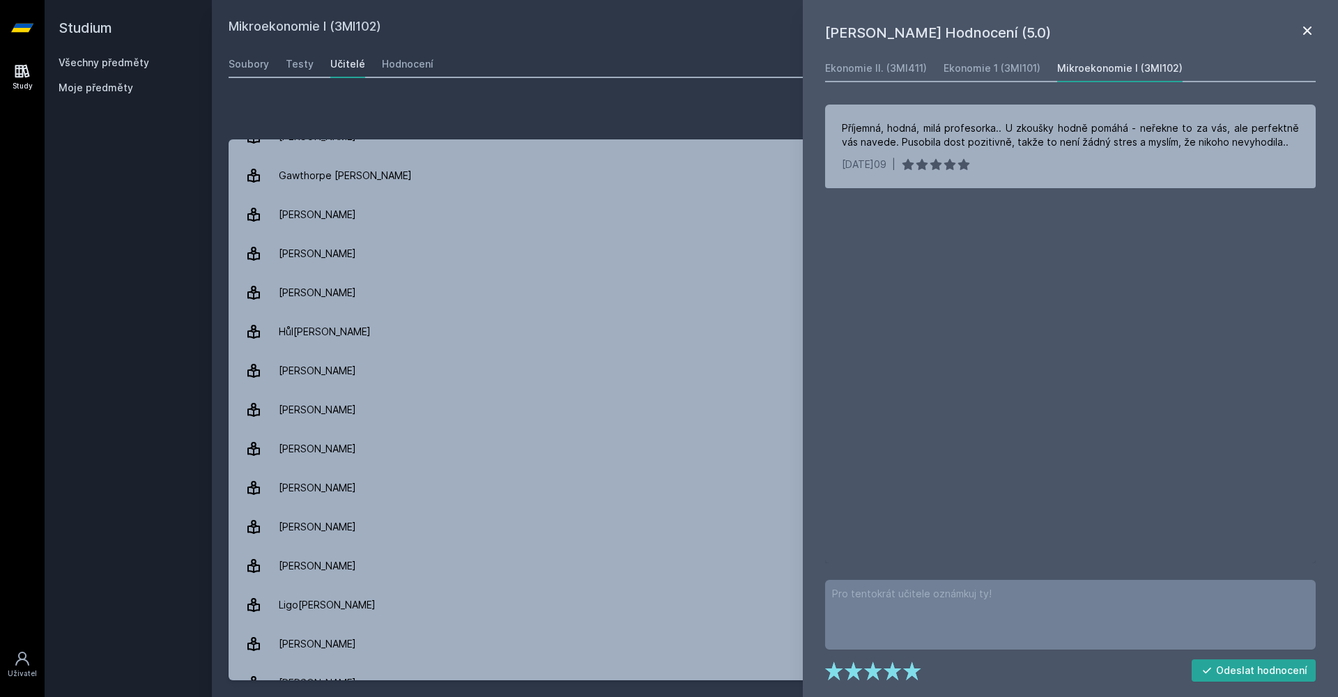
click at [1311, 33] on icon at bounding box center [1307, 30] width 17 height 17
